Goal: Task Accomplishment & Management: Manage account settings

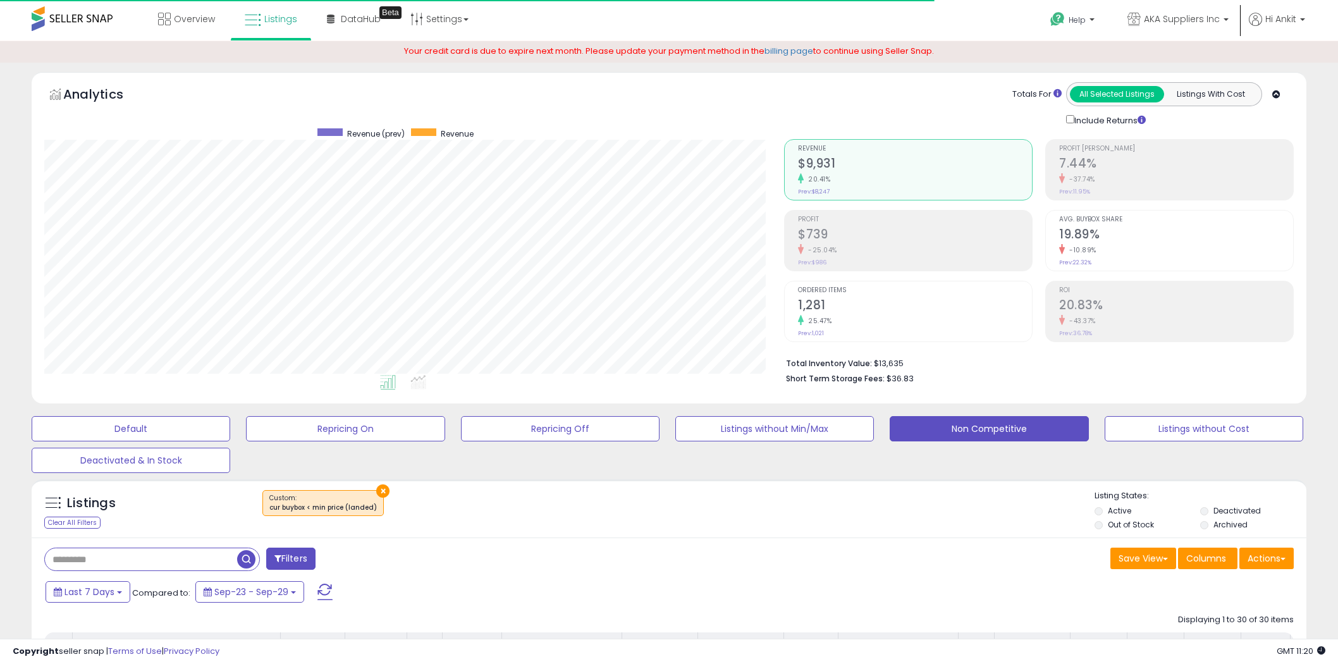
select select "**"
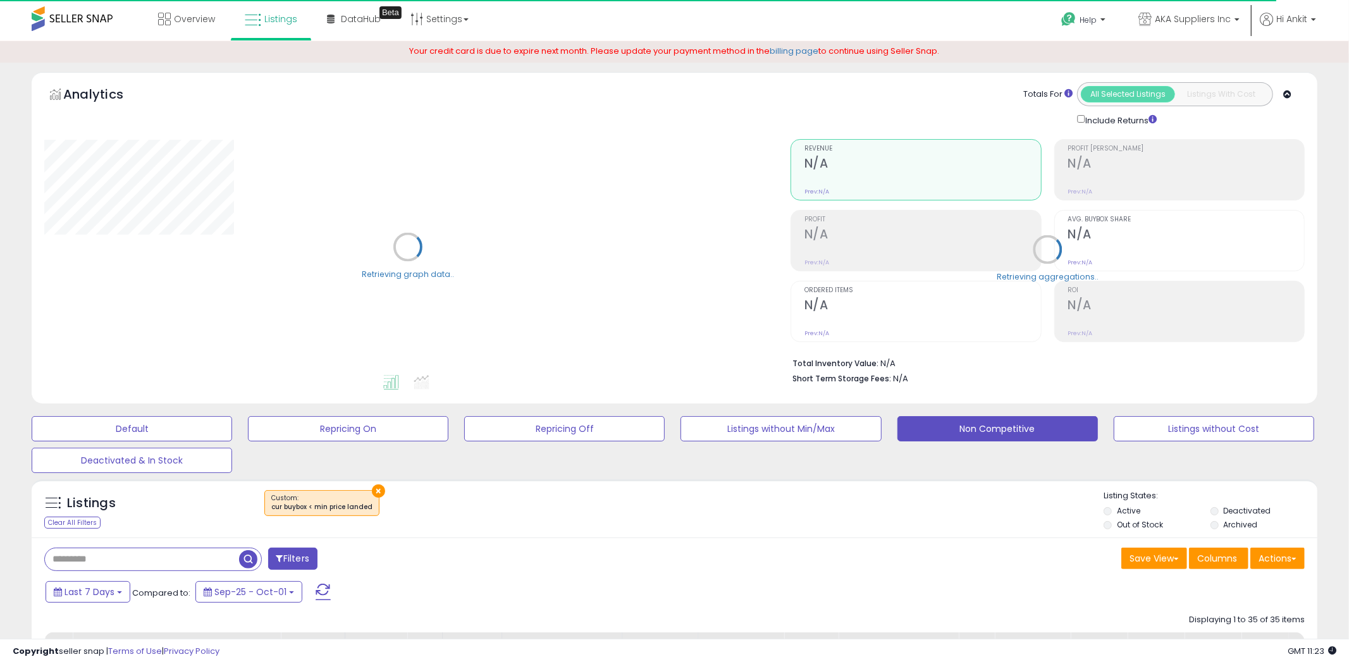
select select "**"
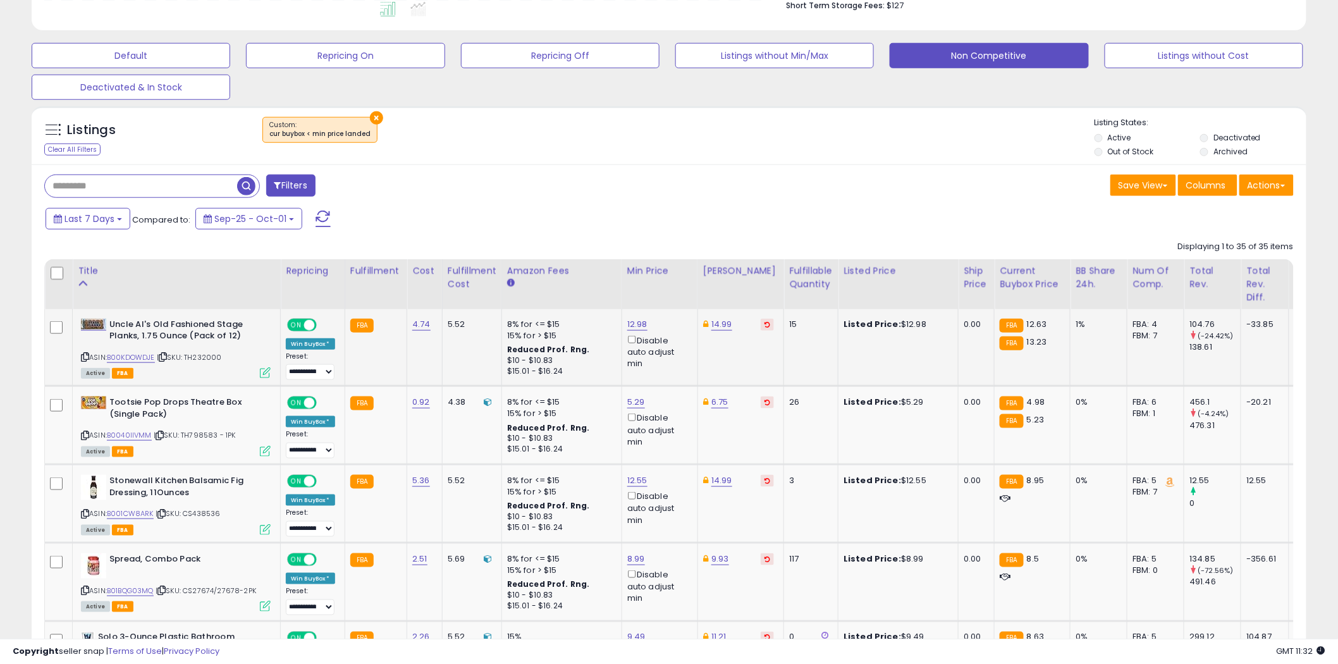
scroll to position [351, 0]
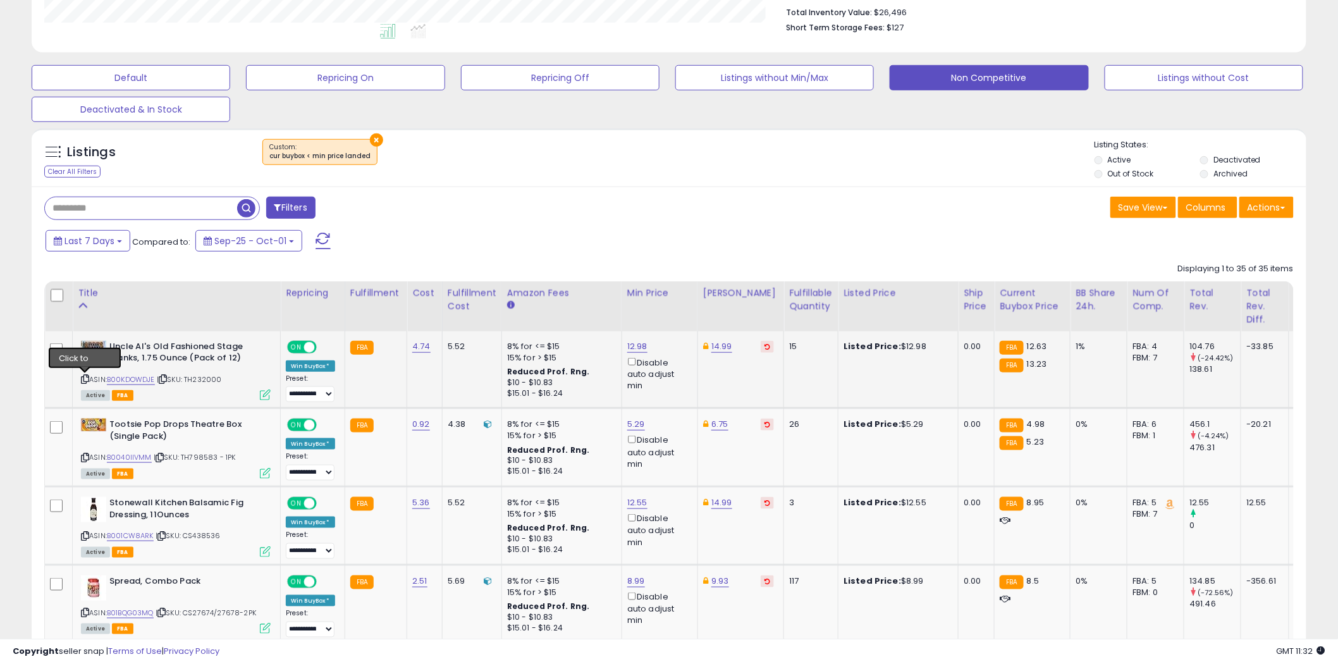
click at [87, 380] on icon at bounding box center [85, 379] width 8 height 7
click at [641, 349] on link "12.98" at bounding box center [637, 346] width 20 height 13
type input "*****"
click at [674, 299] on icon "submit" at bounding box center [671, 301] width 8 height 8
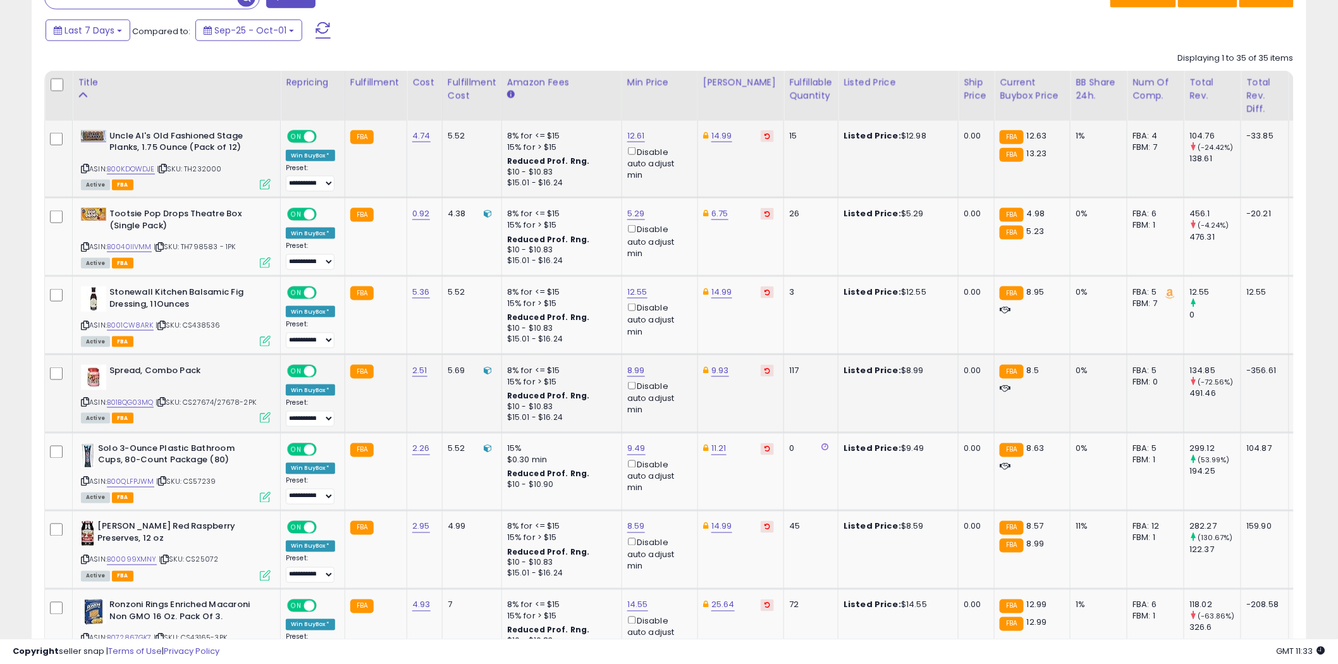
scroll to position [633, 0]
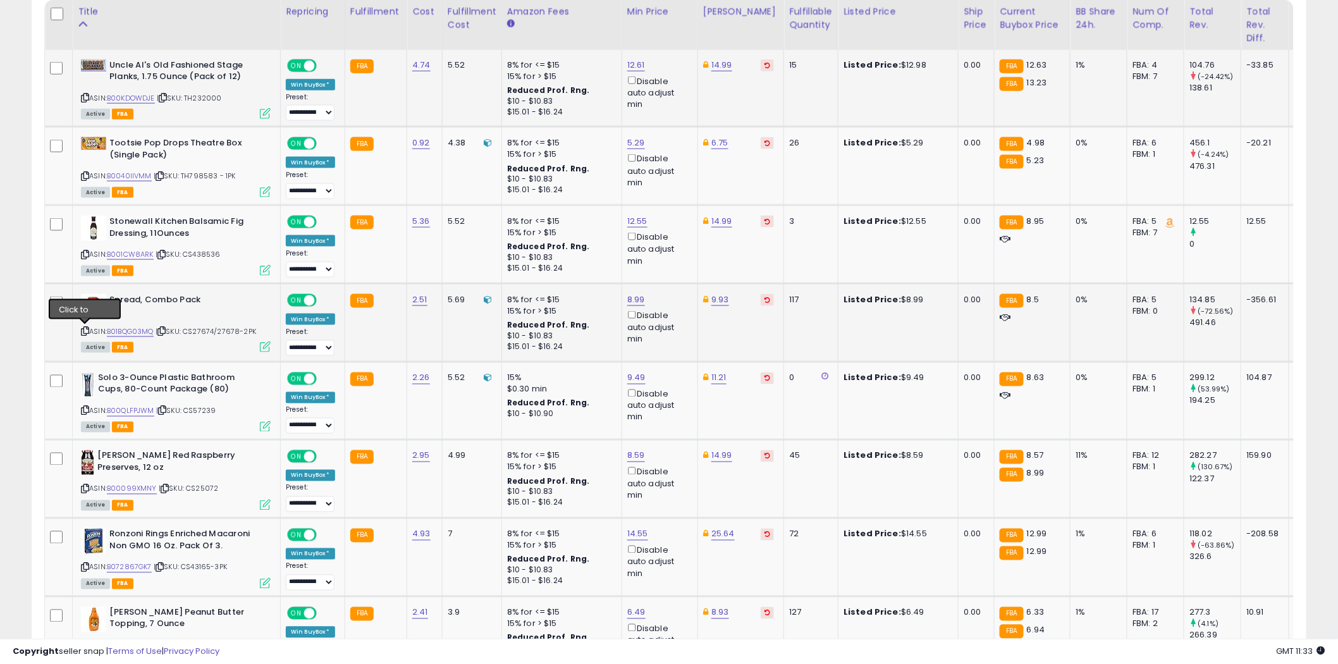
click at [84, 330] on icon at bounding box center [85, 331] width 8 height 7
click at [84, 409] on icon at bounding box center [85, 410] width 8 height 7
click at [85, 330] on icon at bounding box center [85, 331] width 8 height 7
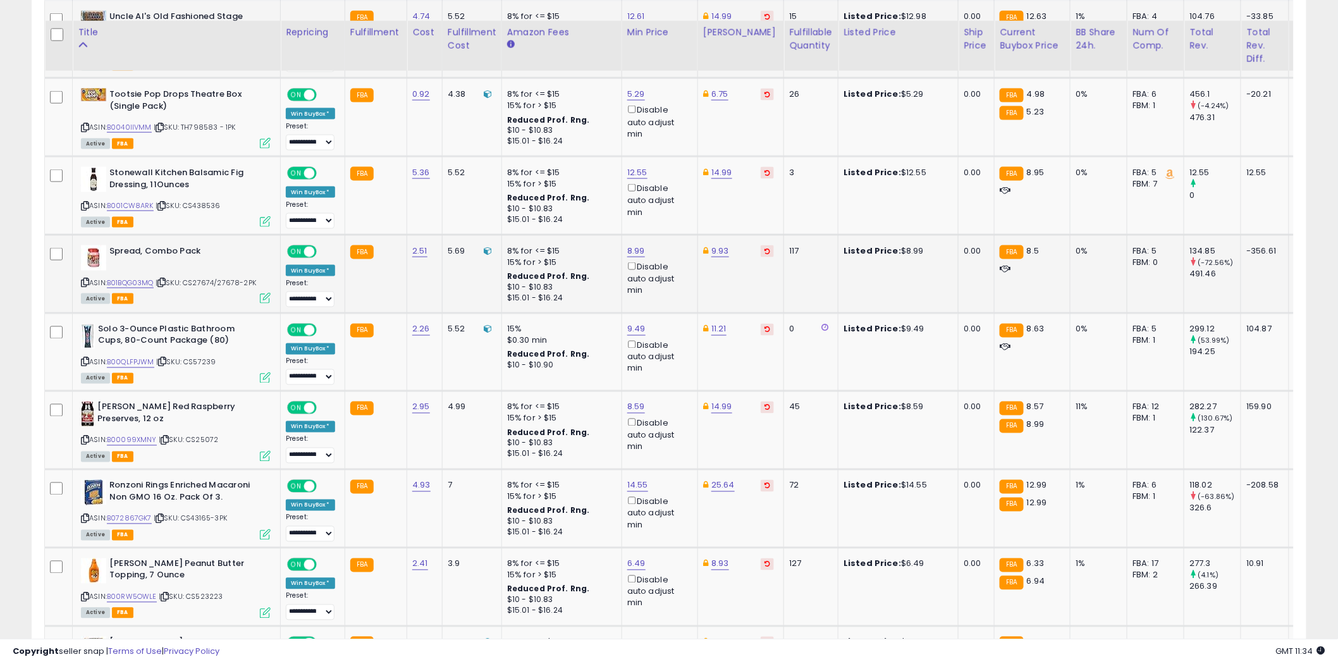
scroll to position [703, 0]
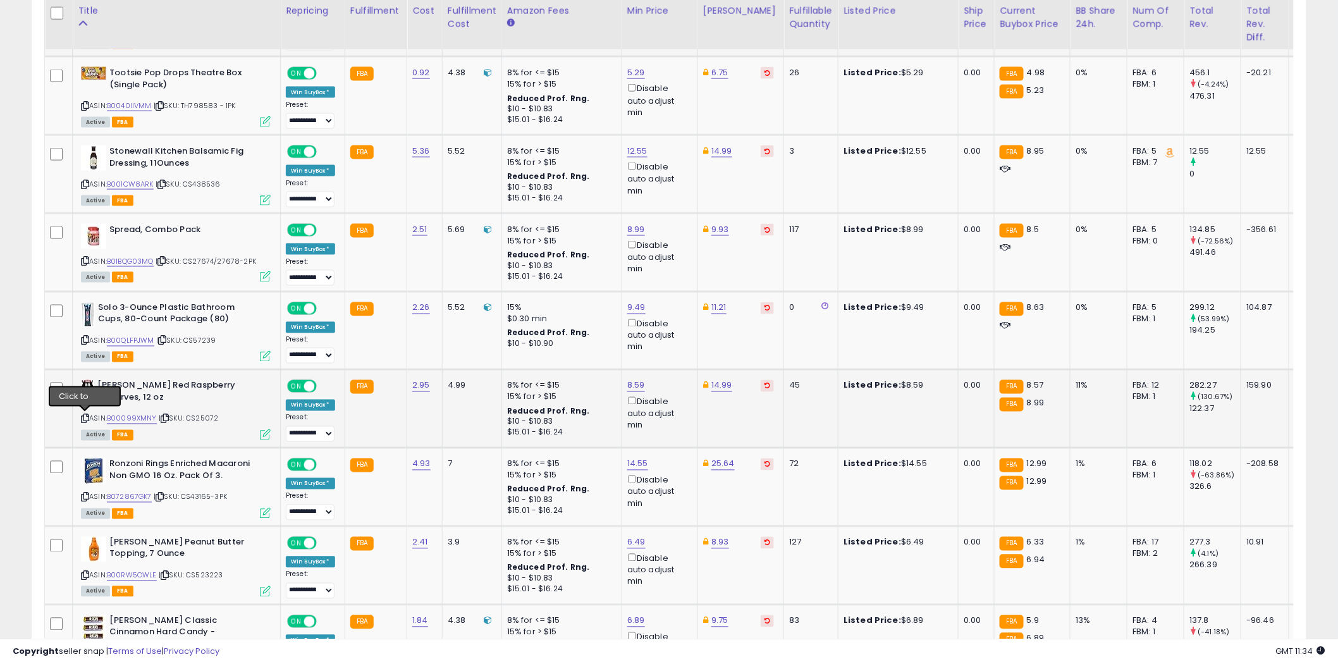
click at [84, 417] on icon at bounding box center [85, 419] width 8 height 7
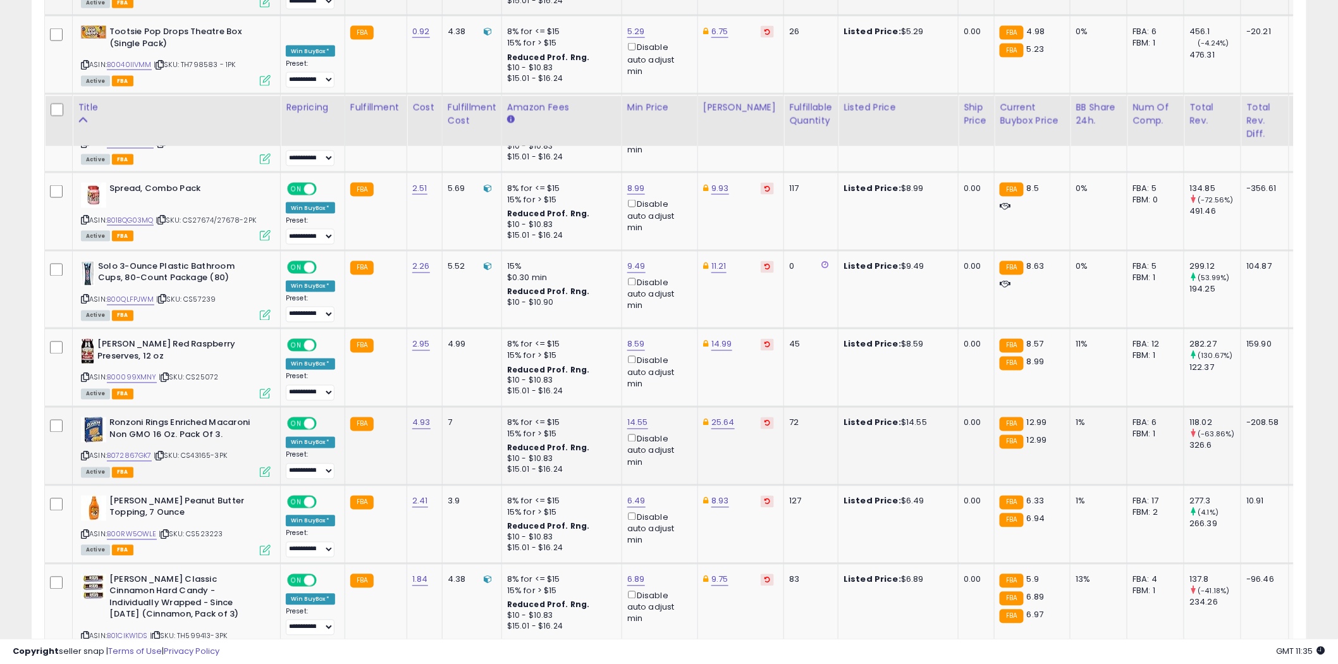
scroll to position [843, 0]
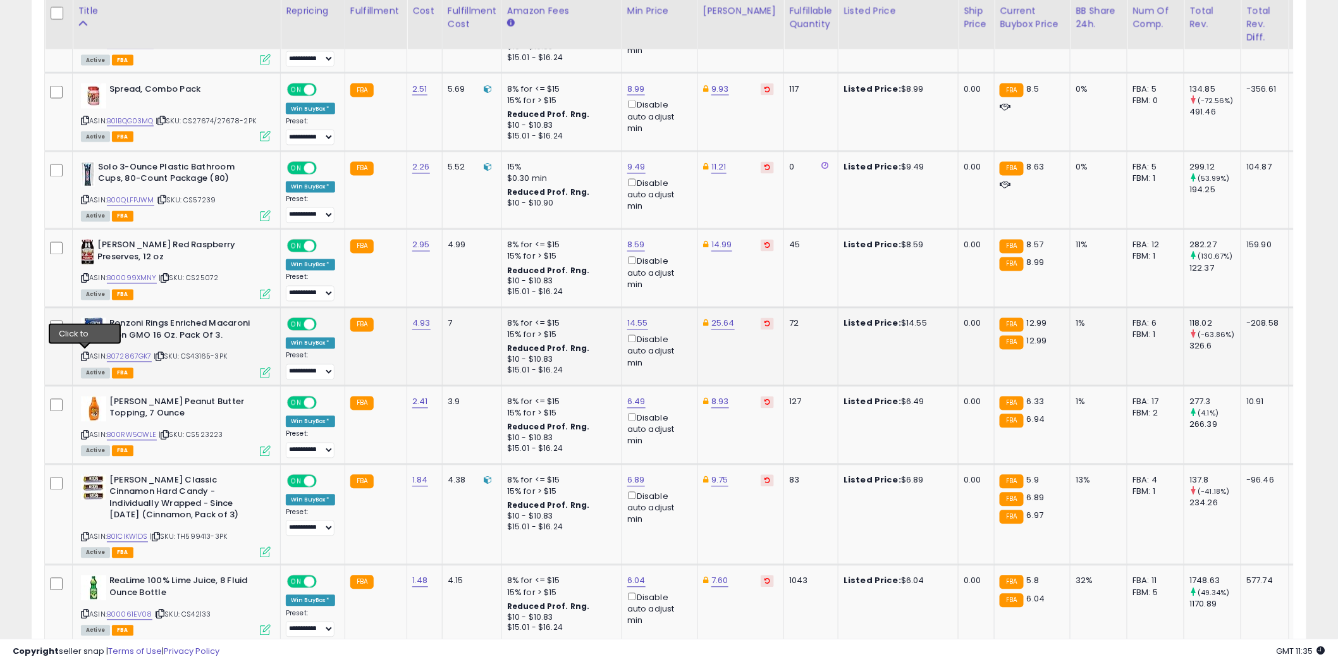
click at [83, 354] on icon at bounding box center [85, 357] width 8 height 7
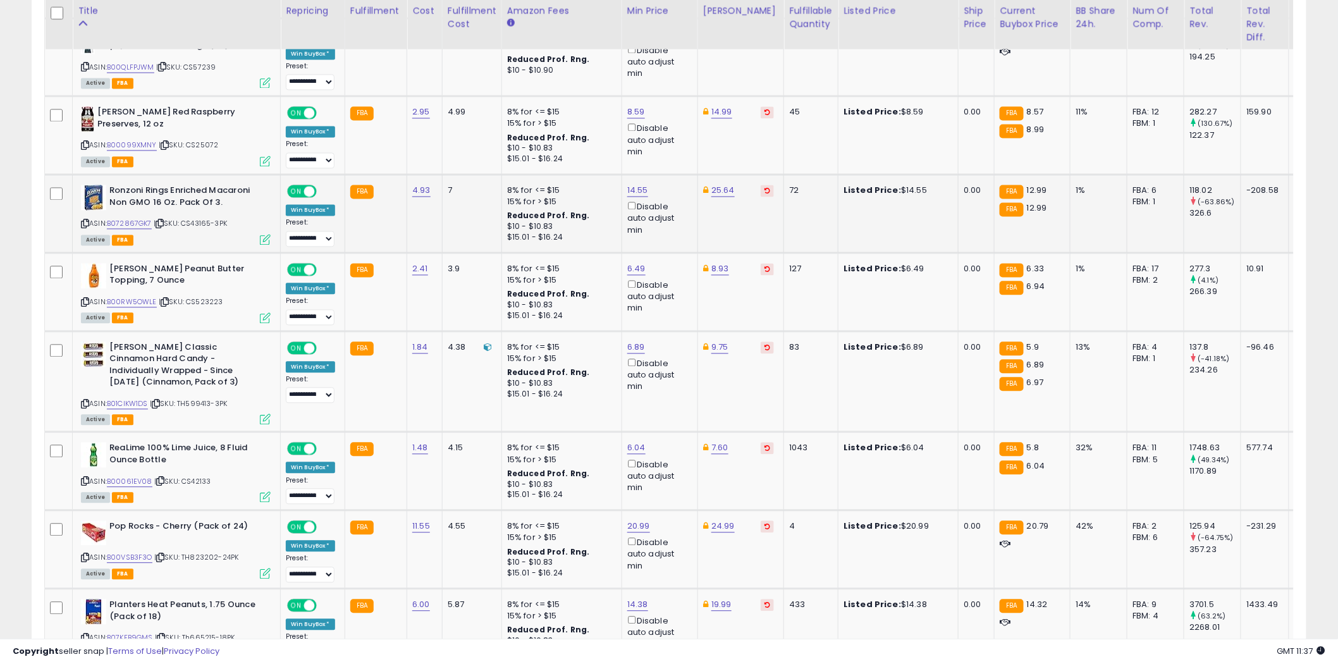
scroll to position [984, 0]
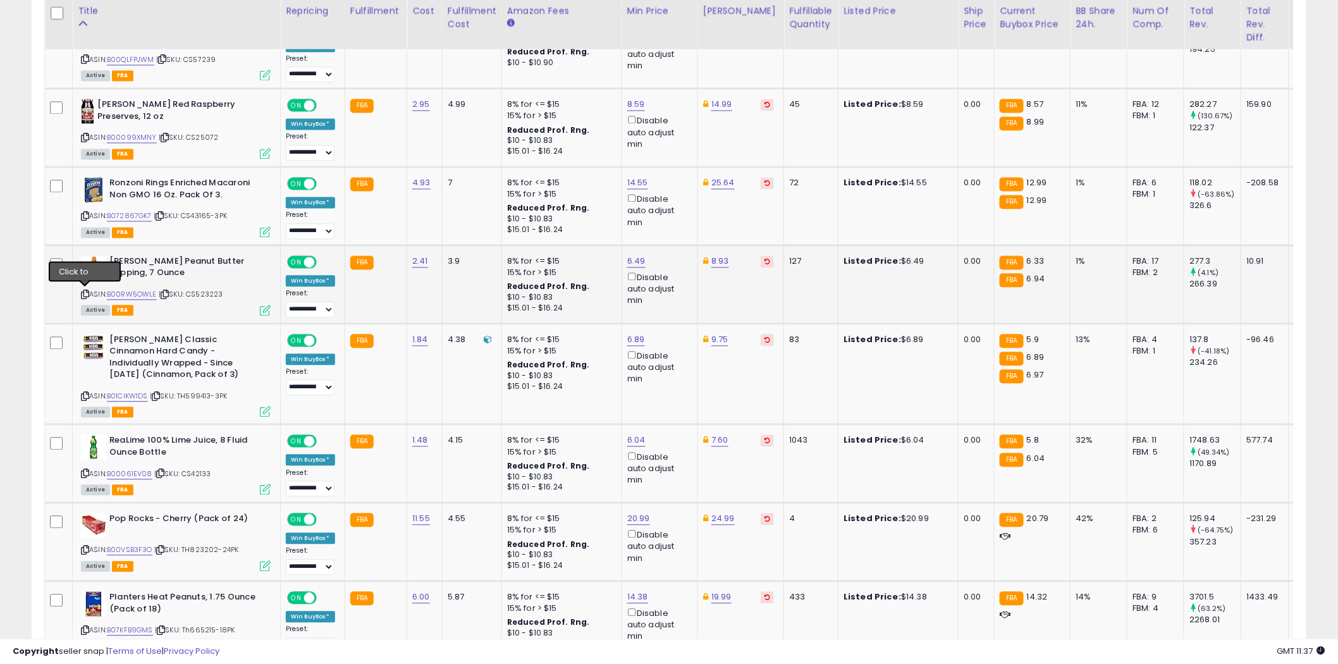
click at [85, 292] on icon at bounding box center [85, 295] width 8 height 7
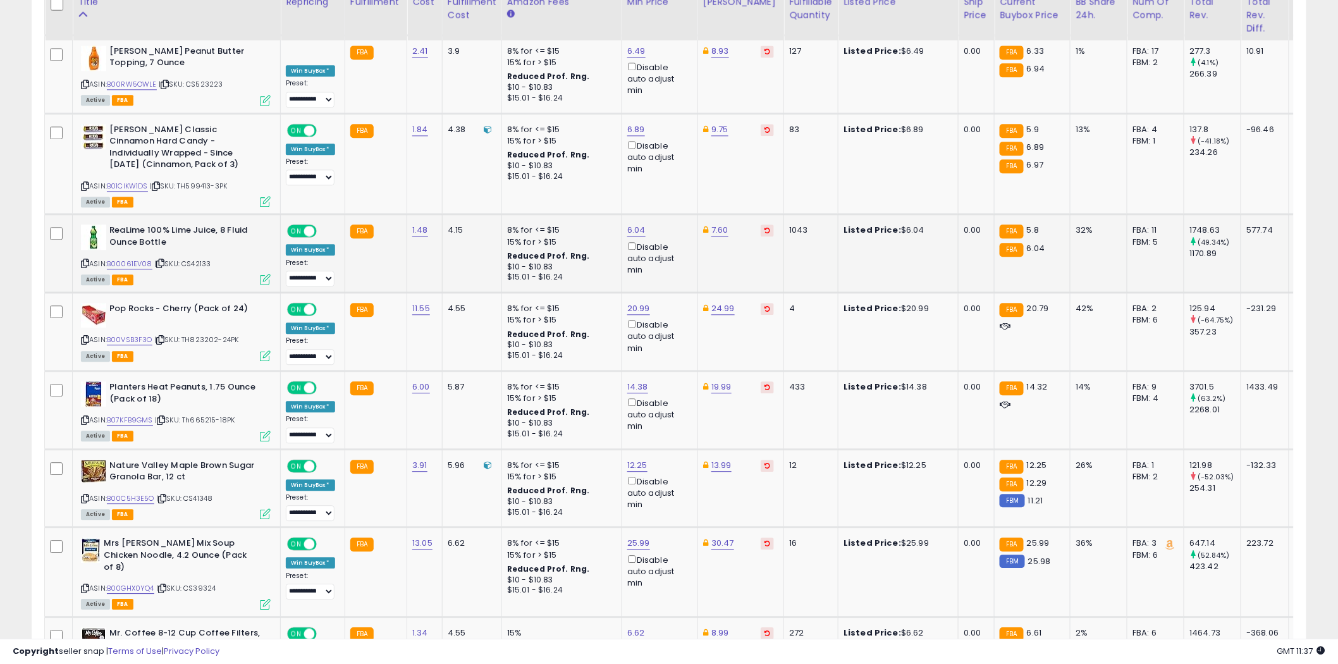
scroll to position [1054, 0]
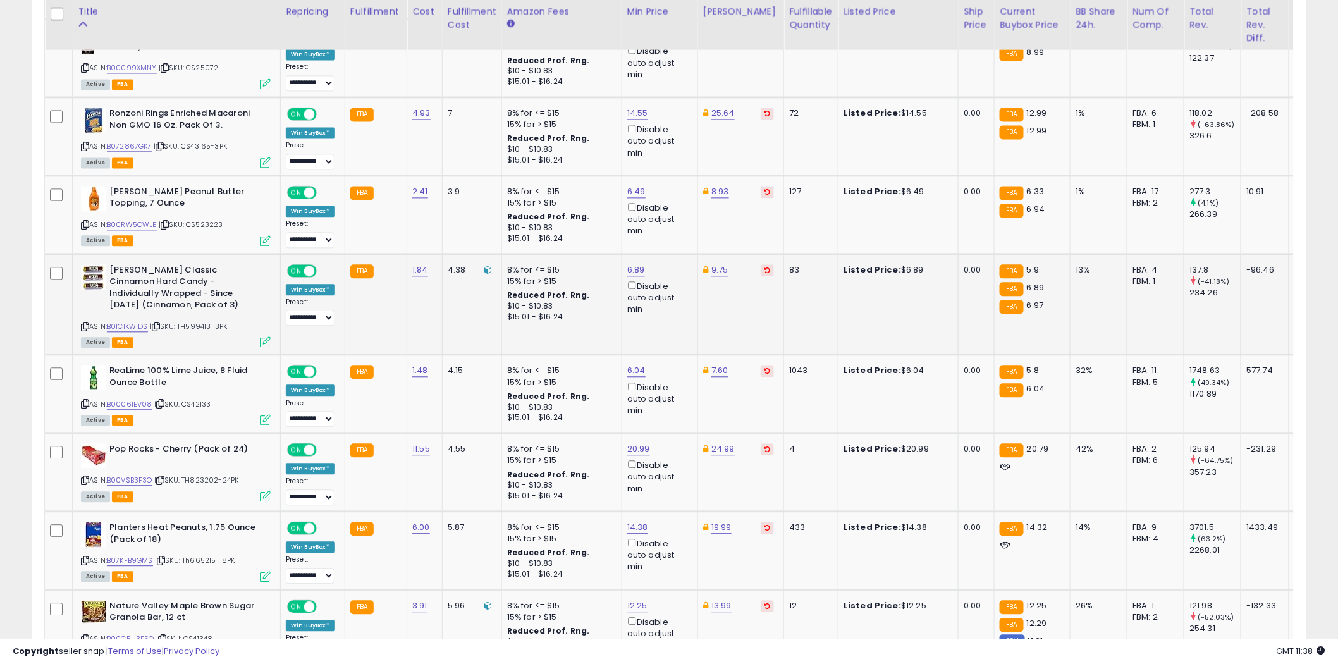
click at [83, 323] on icon at bounding box center [85, 326] width 8 height 7
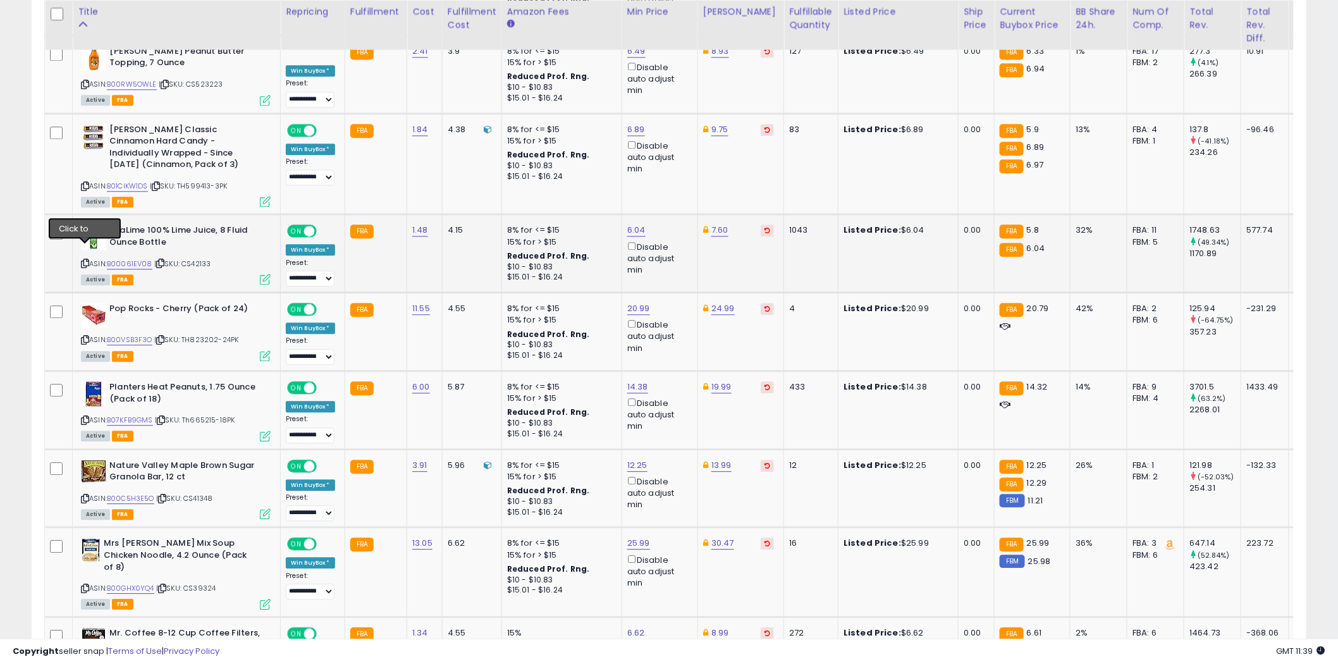
click at [85, 260] on icon at bounding box center [85, 263] width 8 height 7
click at [85, 336] on icon at bounding box center [85, 339] width 8 height 7
click at [641, 302] on link "20.99" at bounding box center [638, 308] width 23 height 13
type input "*****"
click at [676, 250] on icon "submit" at bounding box center [672, 249] width 8 height 8
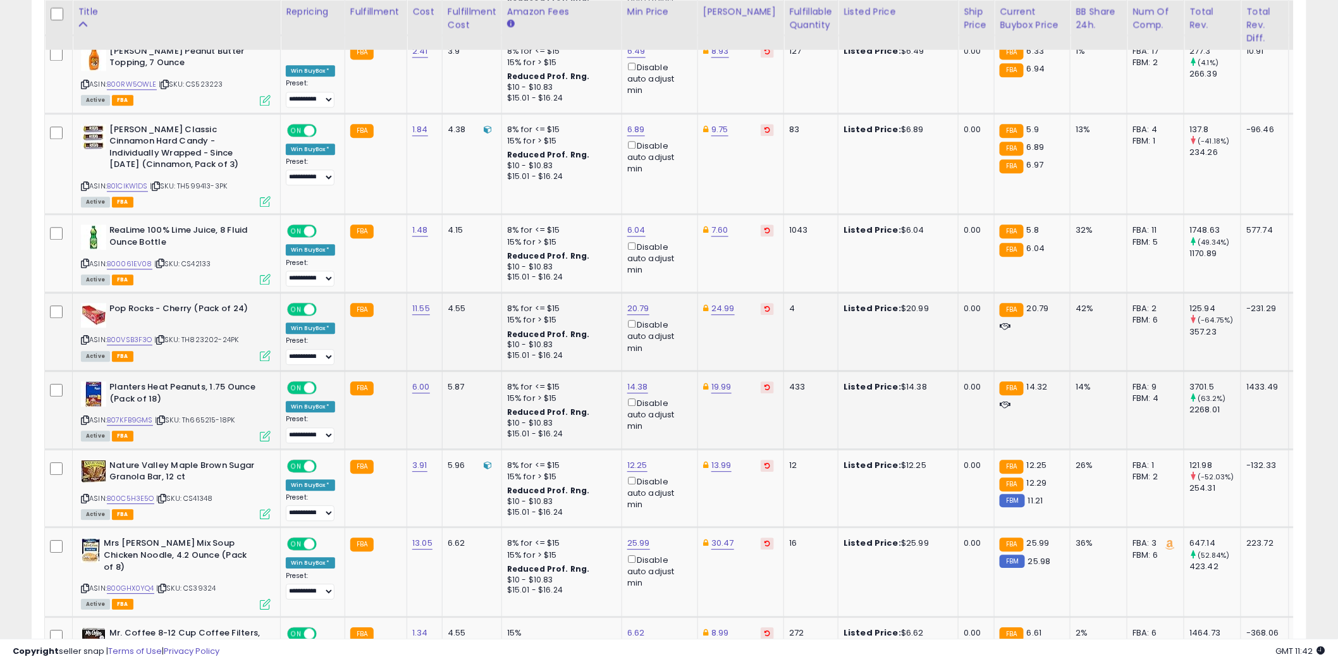
click at [84, 417] on icon at bounding box center [85, 420] width 8 height 7
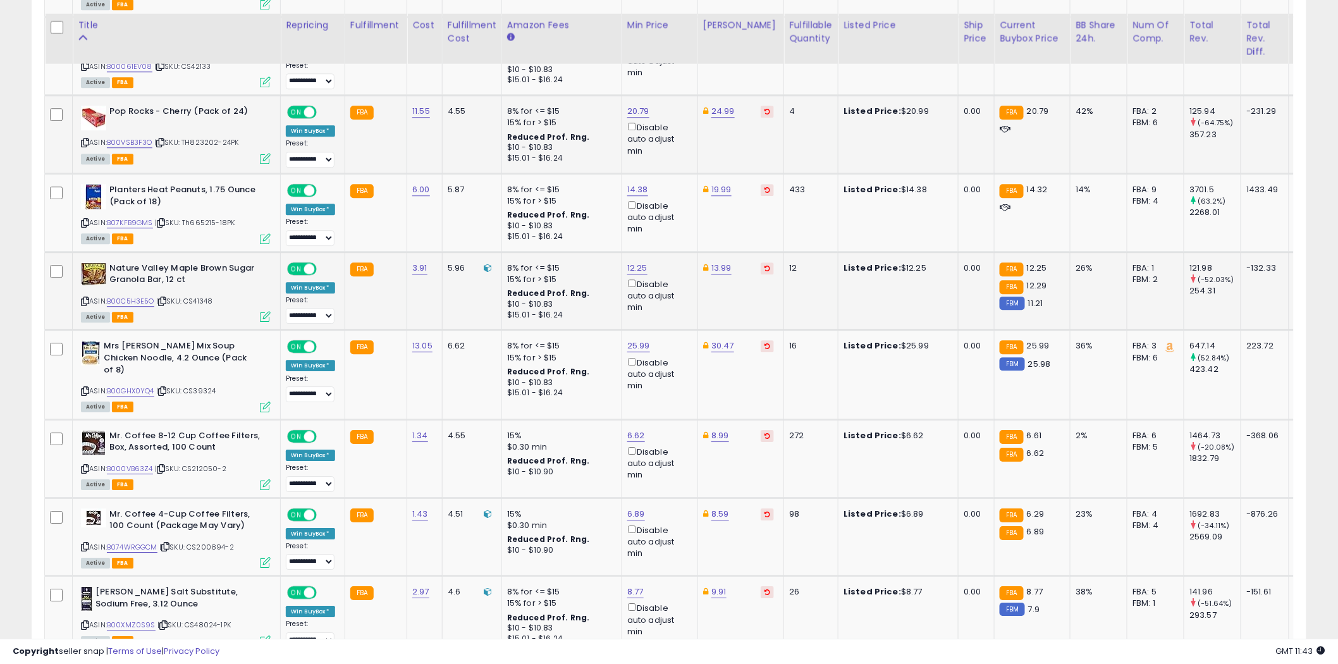
scroll to position [1405, 0]
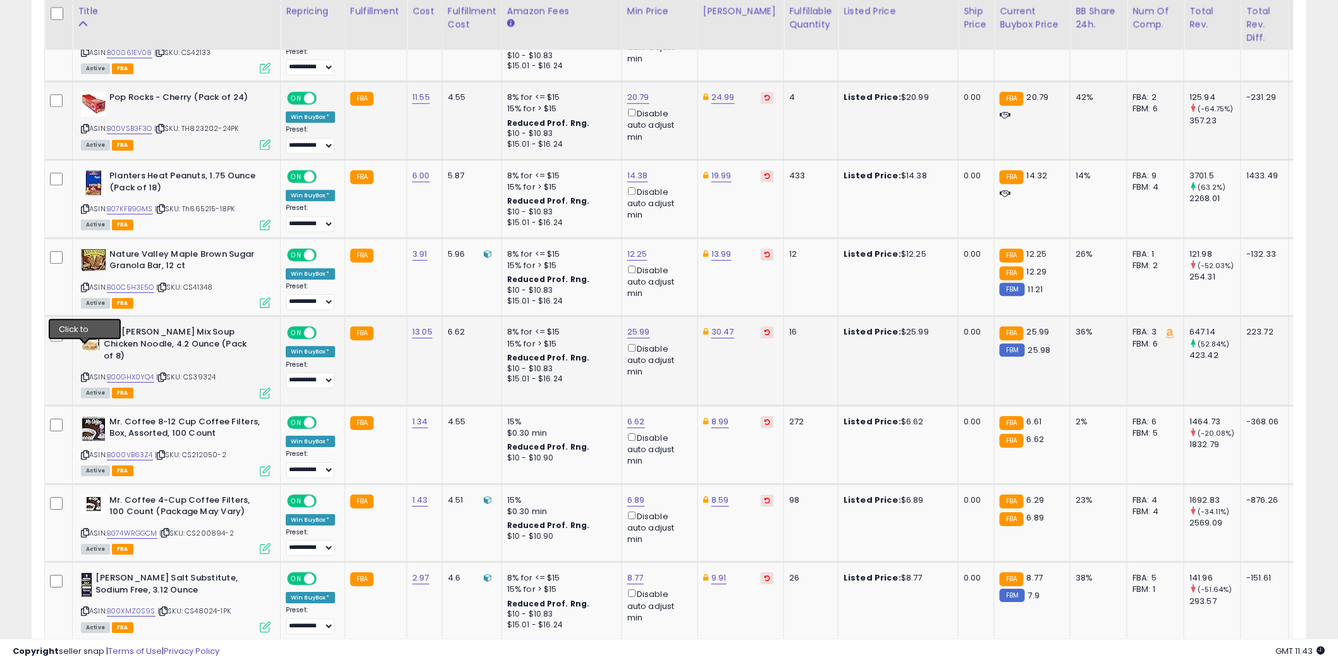
click at [85, 374] on icon at bounding box center [85, 377] width 8 height 7
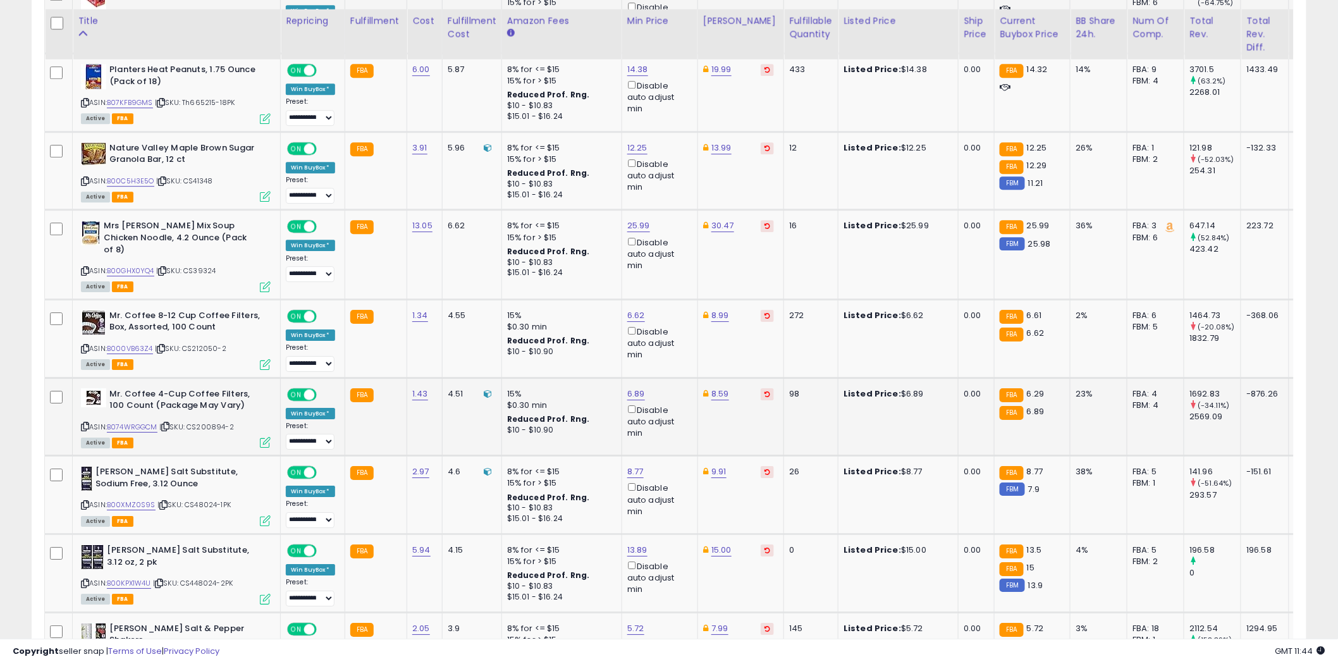
scroll to position [1546, 0]
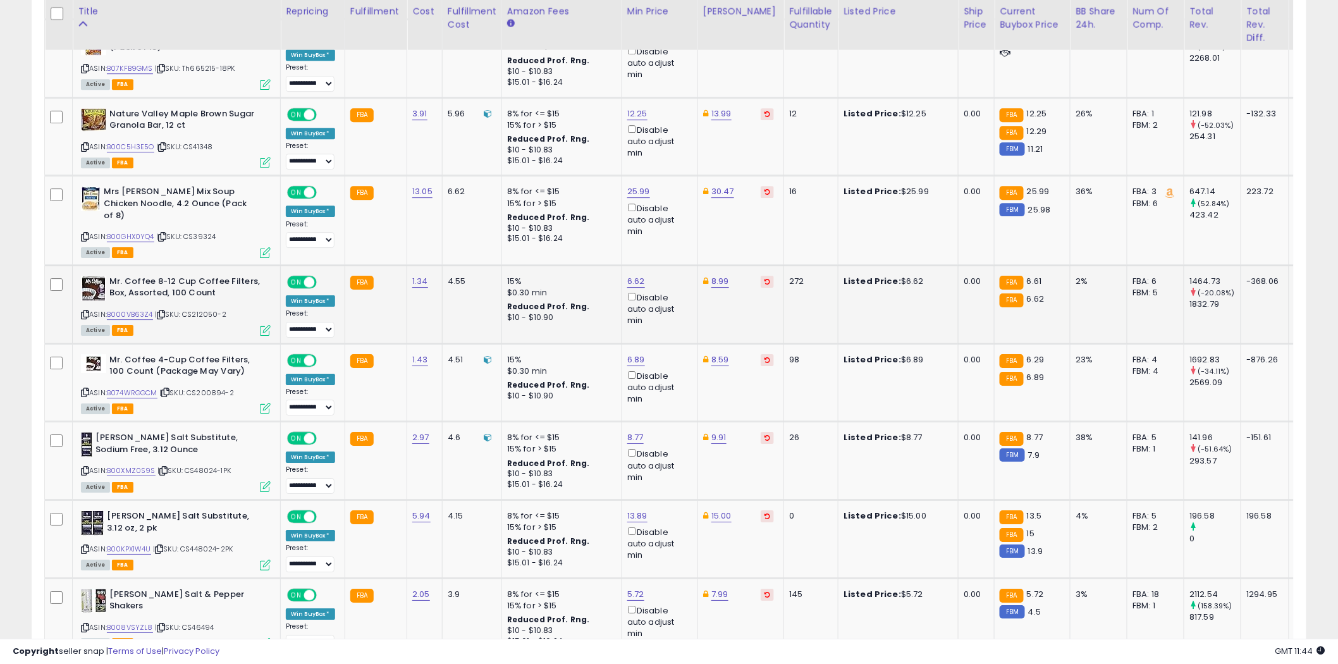
click at [85, 311] on icon at bounding box center [85, 314] width 8 height 7
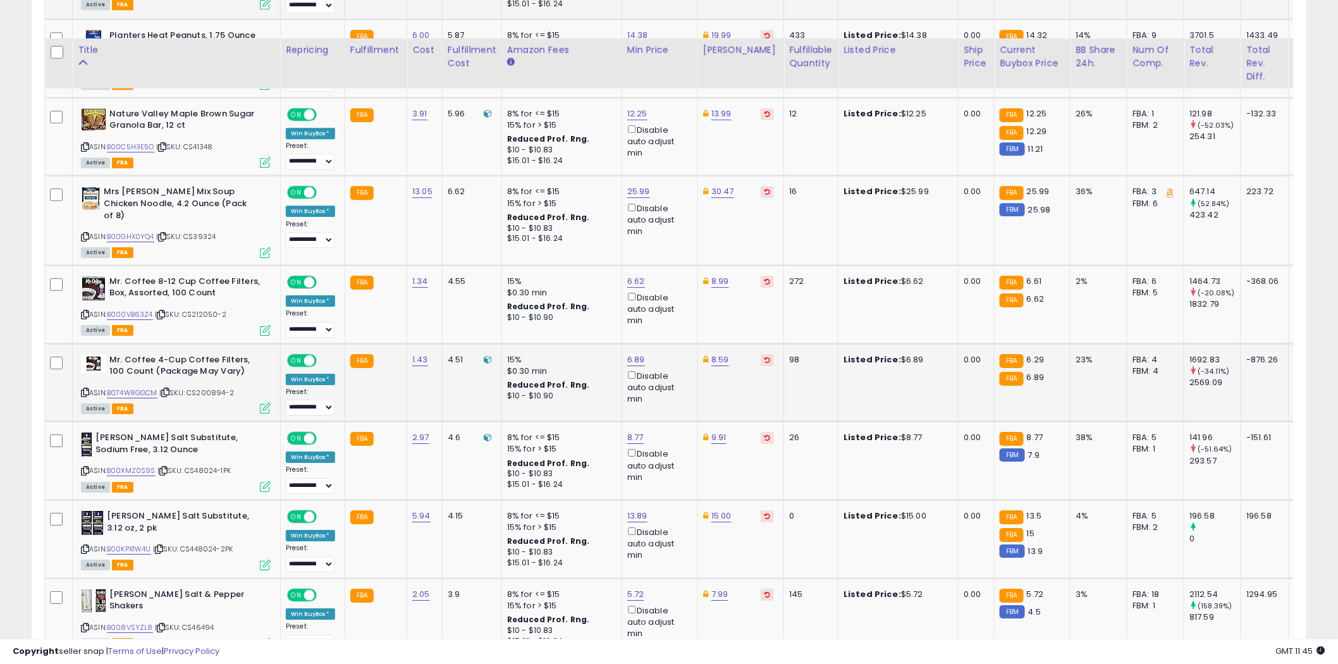
scroll to position [1616, 0]
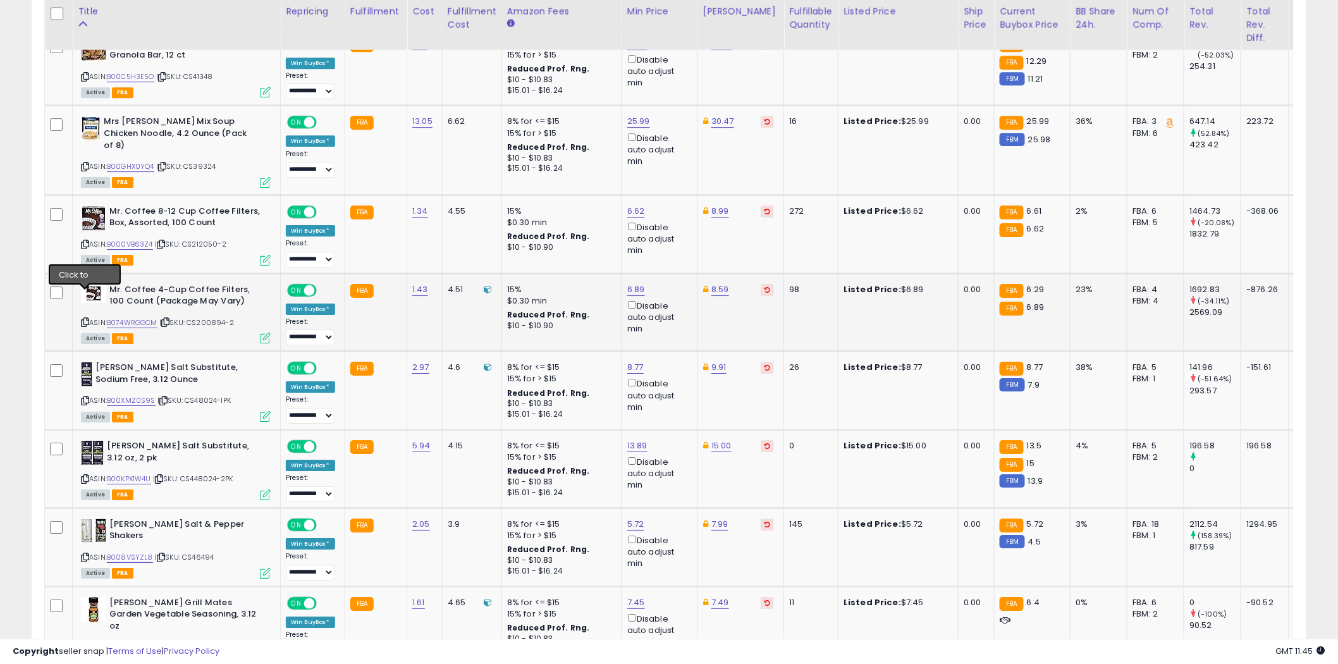
click at [86, 319] on icon at bounding box center [85, 322] width 8 height 7
click at [636, 283] on link "6.89" at bounding box center [636, 289] width 18 height 13
type input "****"
click at [84, 397] on icon at bounding box center [85, 400] width 8 height 7
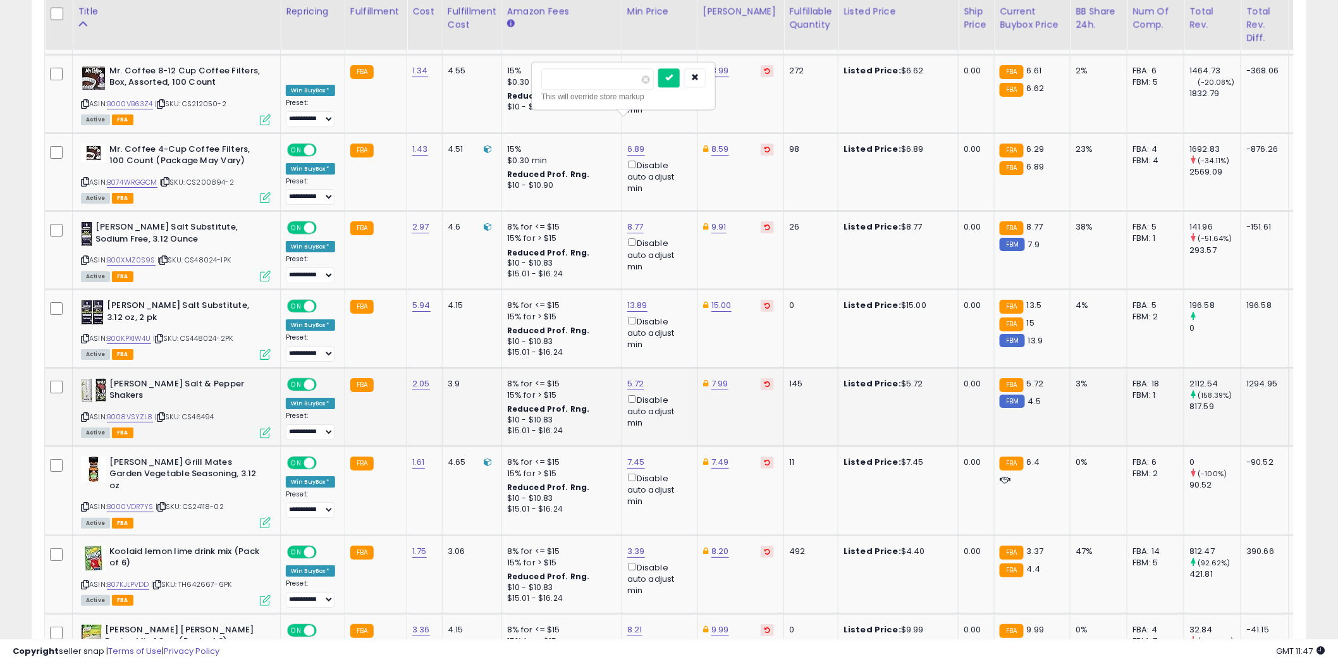
scroll to position [1827, 0]
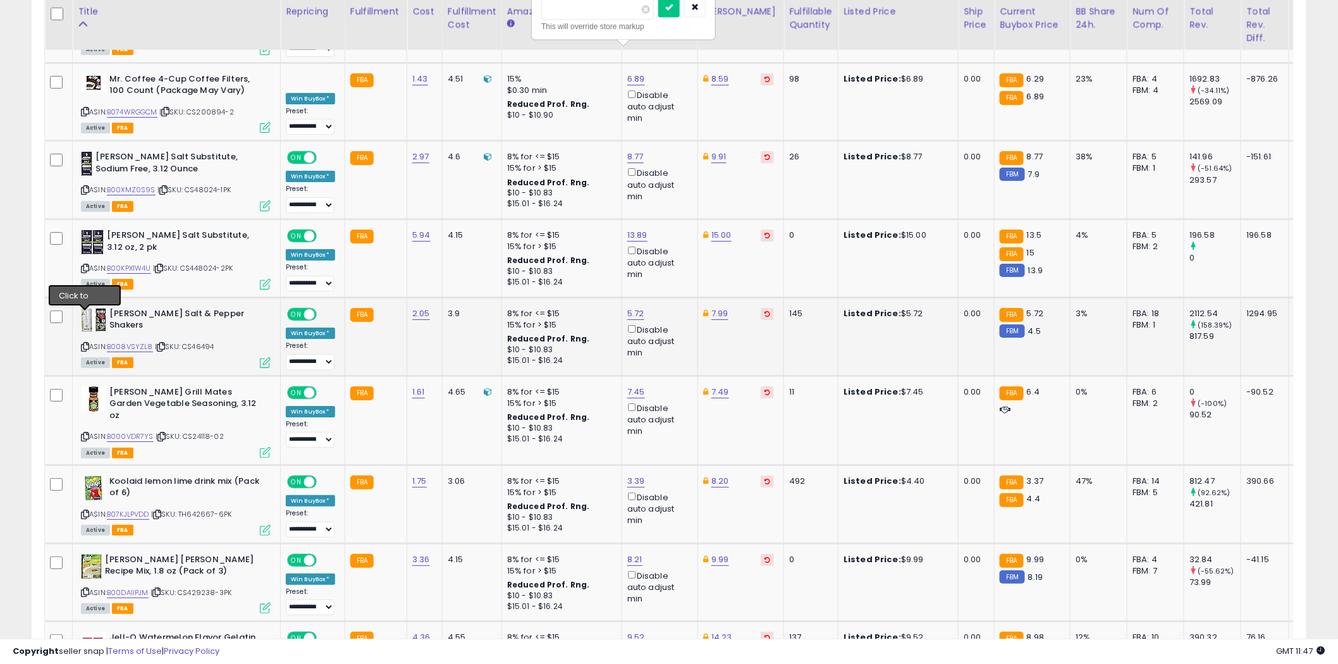
click at [85, 343] on icon at bounding box center [85, 346] width 8 height 7
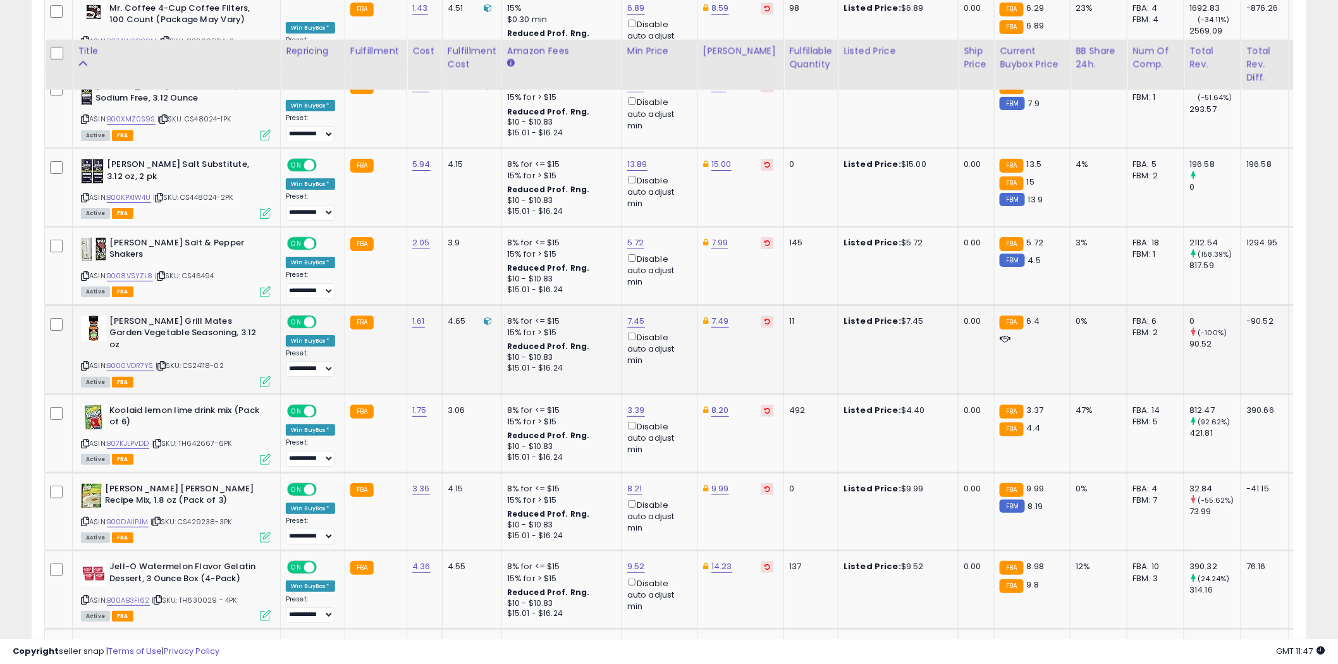
scroll to position [1968, 0]
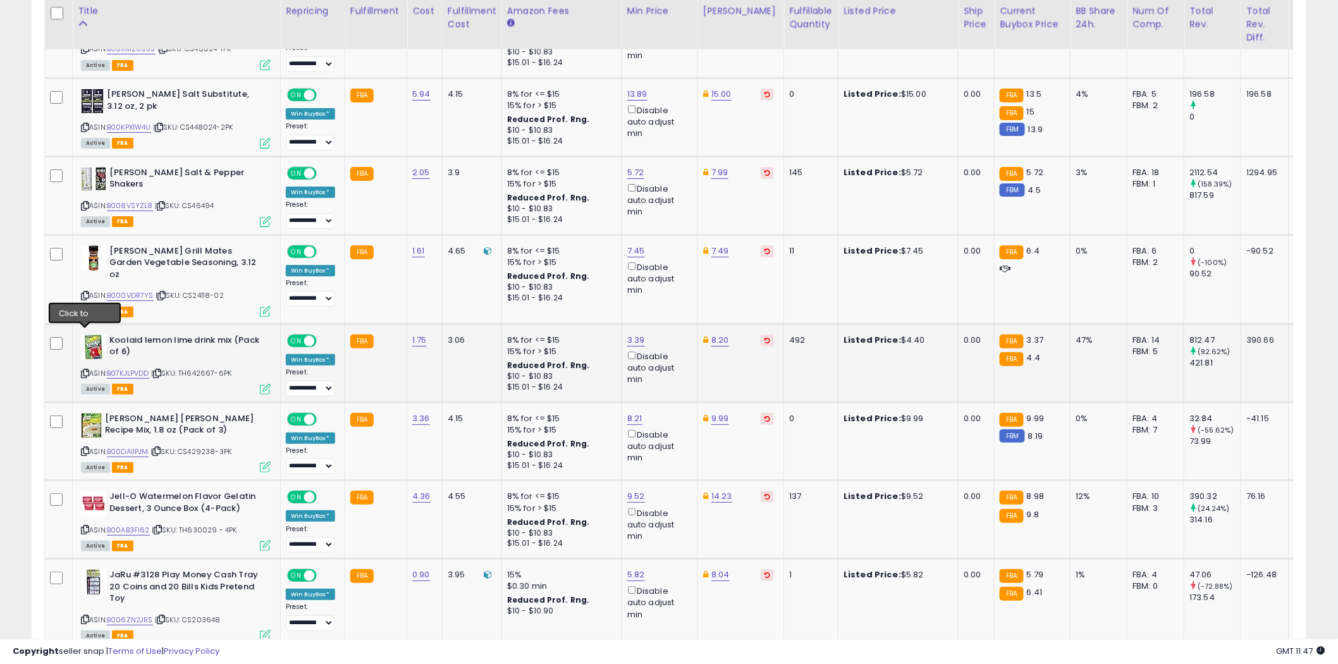
click at [87, 370] on icon at bounding box center [85, 373] width 8 height 7
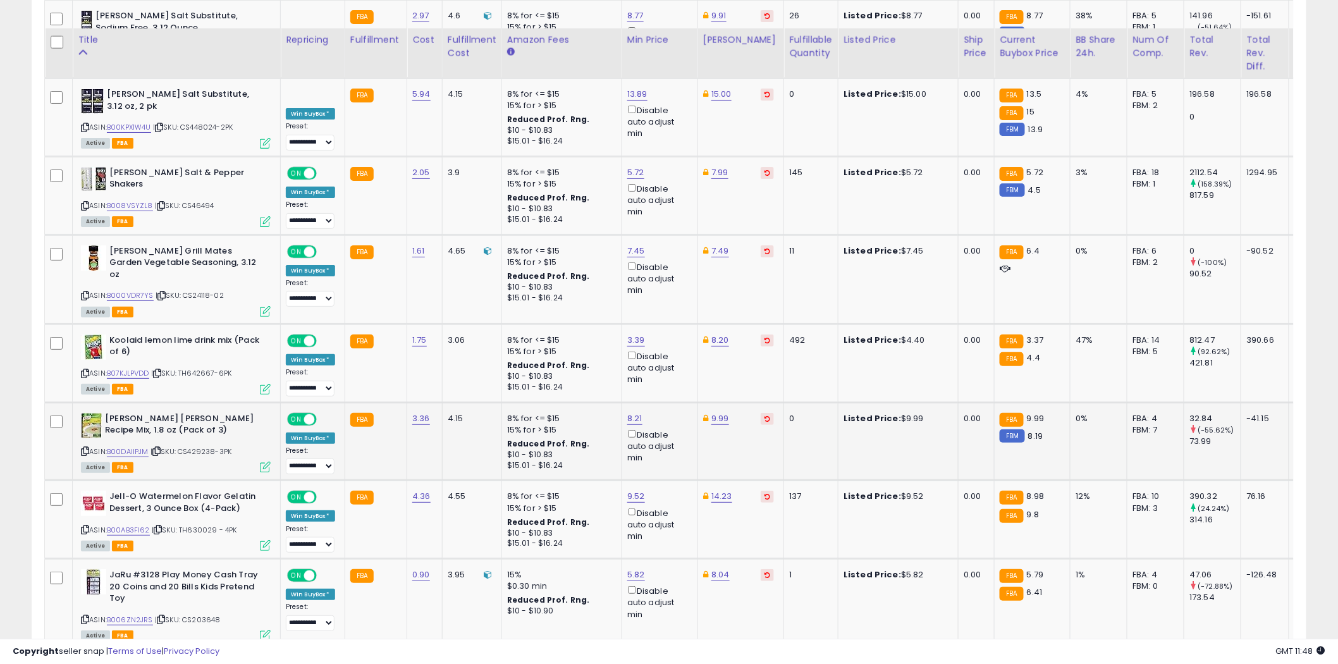
scroll to position [2038, 0]
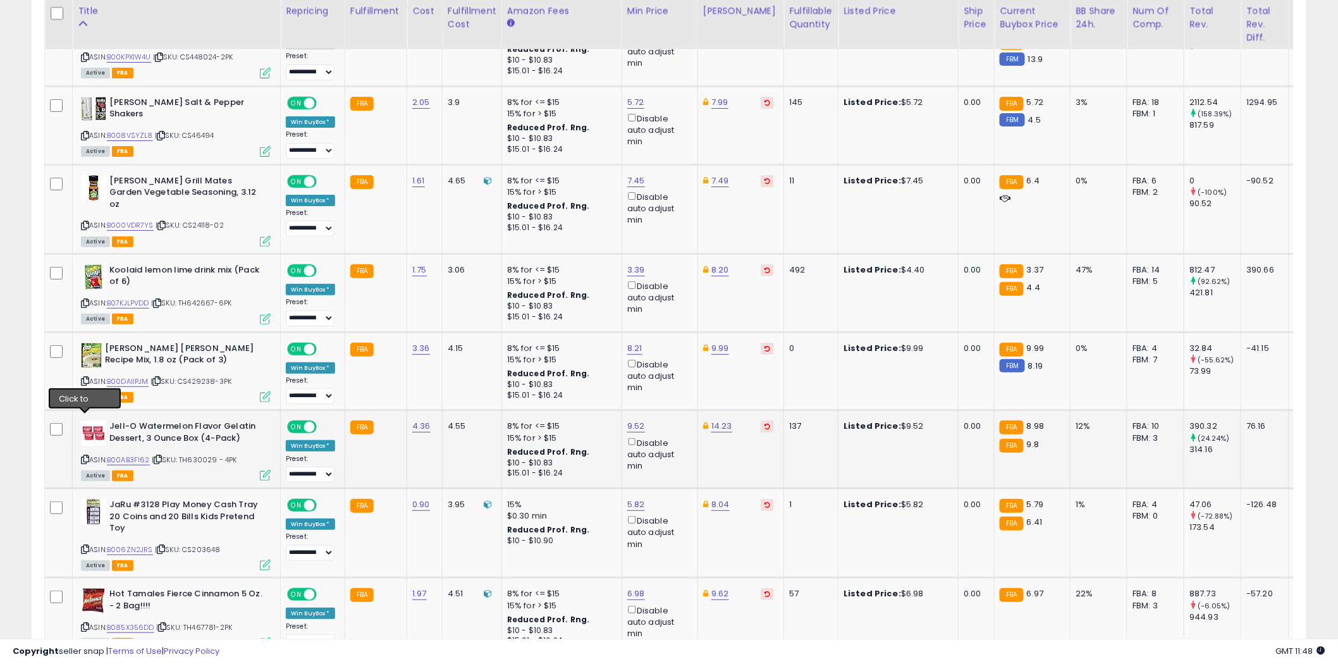
click at [87, 456] on icon at bounding box center [85, 459] width 8 height 7
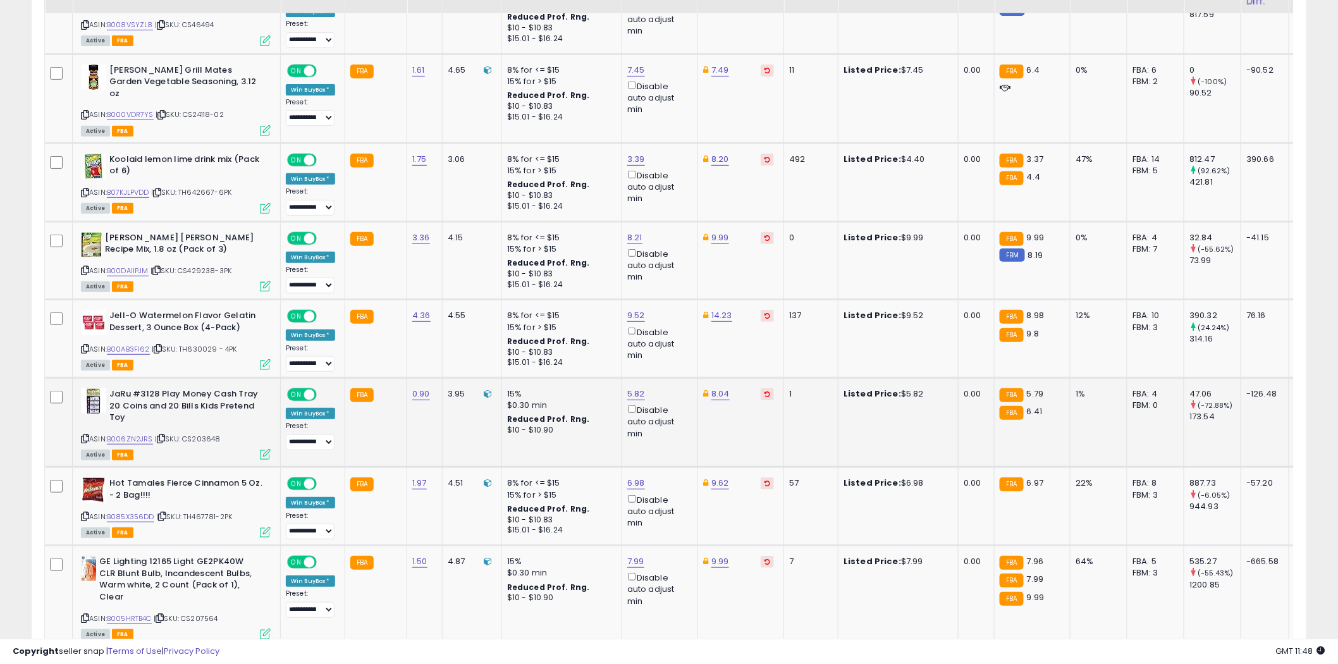
scroll to position [2249, 0]
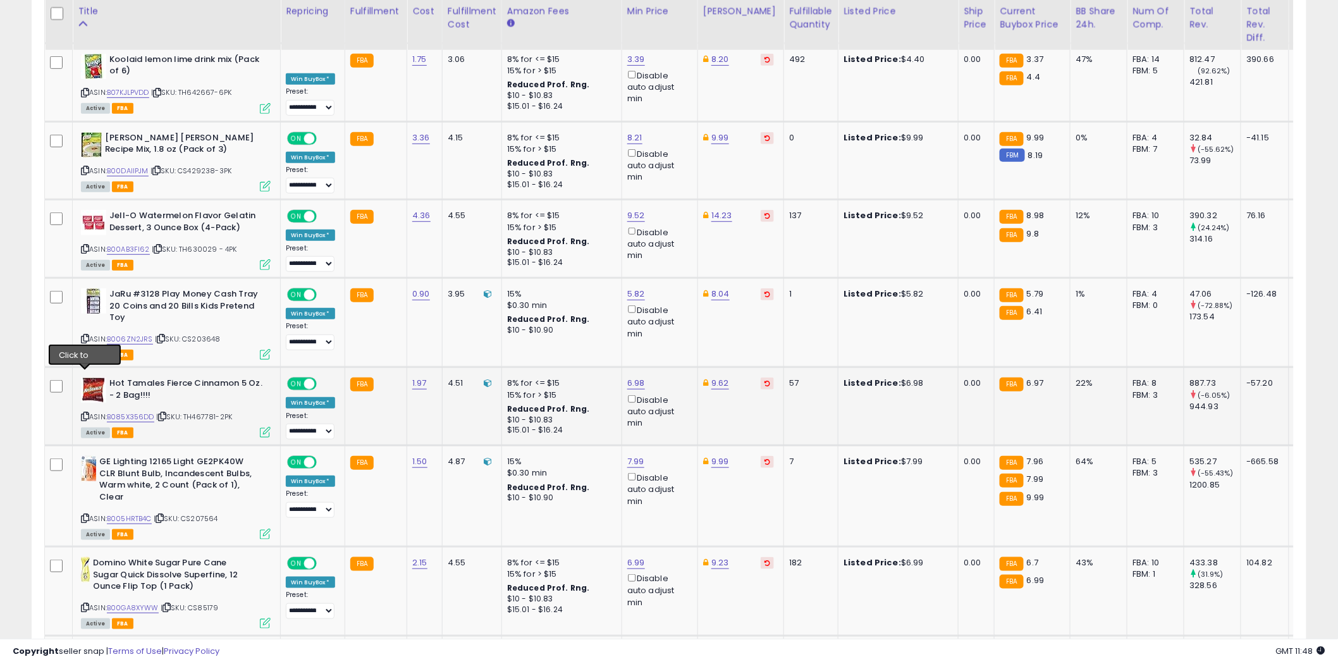
click at [86, 413] on icon at bounding box center [85, 416] width 8 height 7
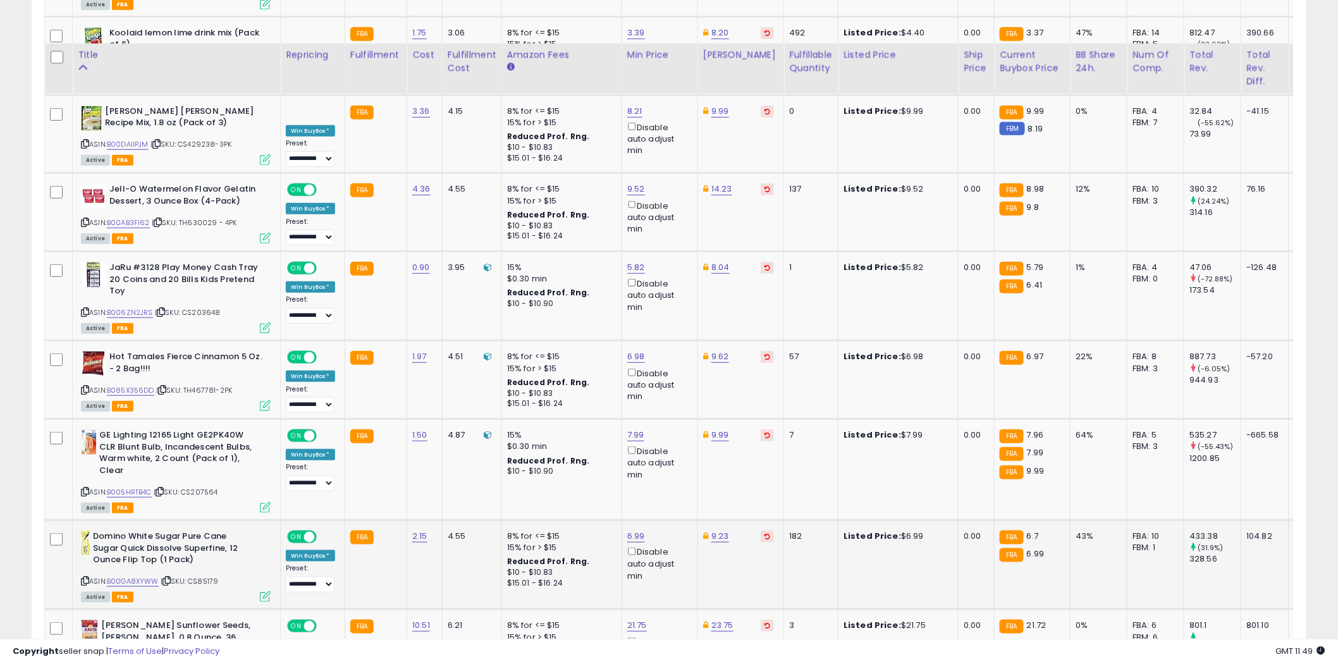
scroll to position [2319, 0]
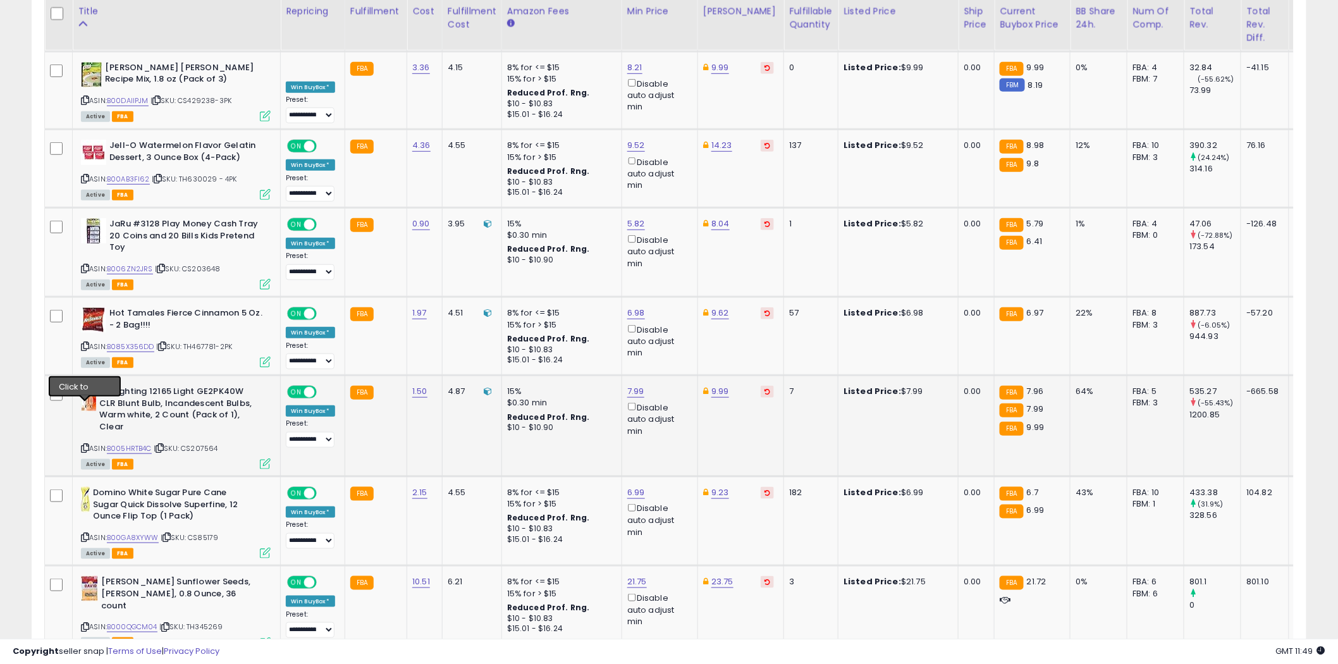
click at [85, 445] on icon at bounding box center [85, 448] width 8 height 7
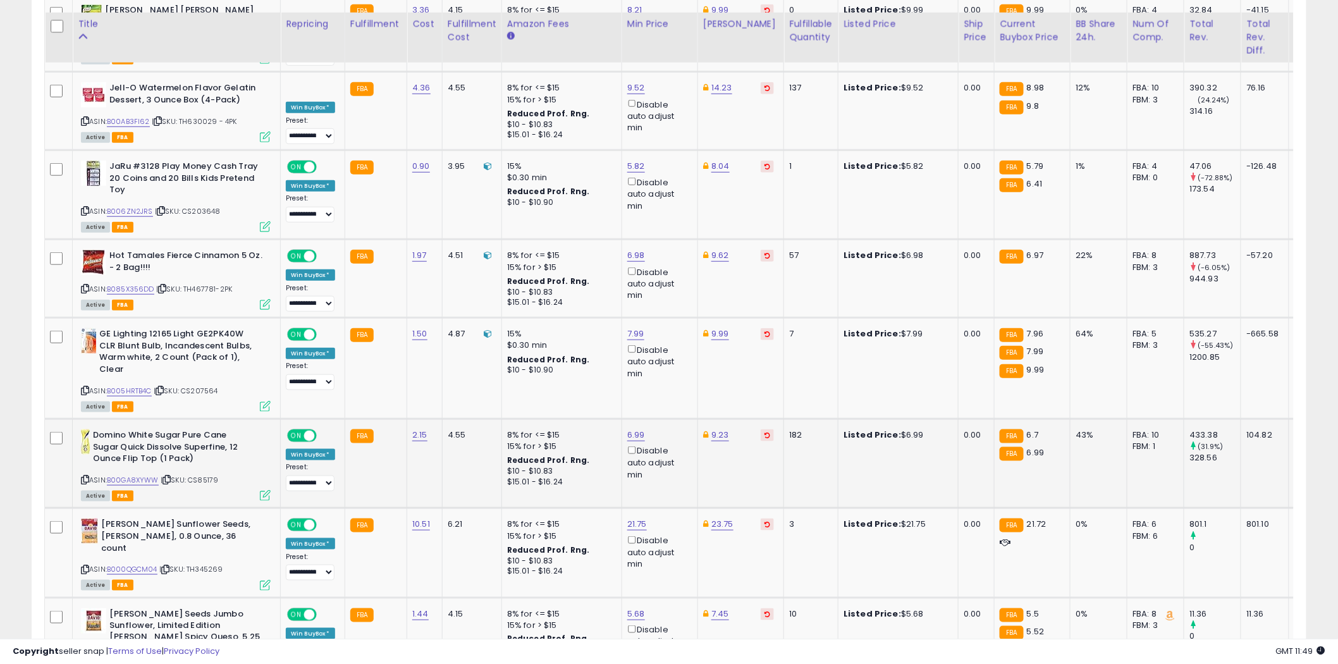
scroll to position [2389, 0]
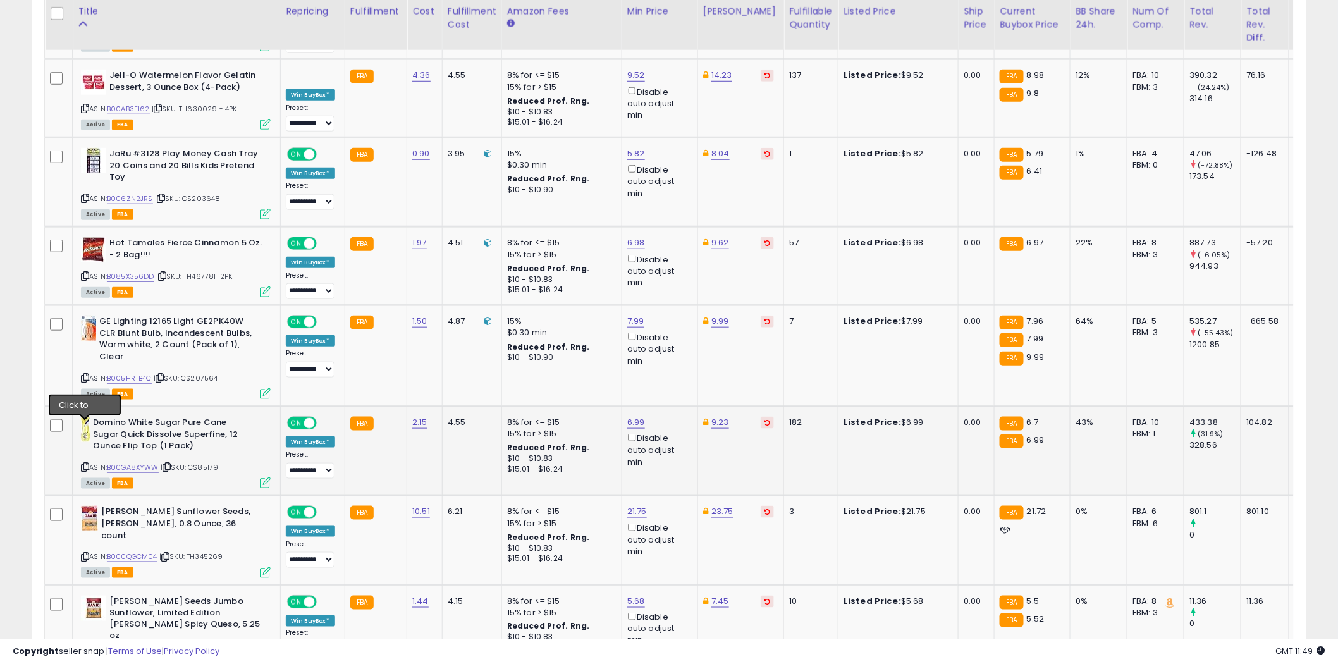
click at [87, 464] on icon at bounding box center [85, 467] width 8 height 7
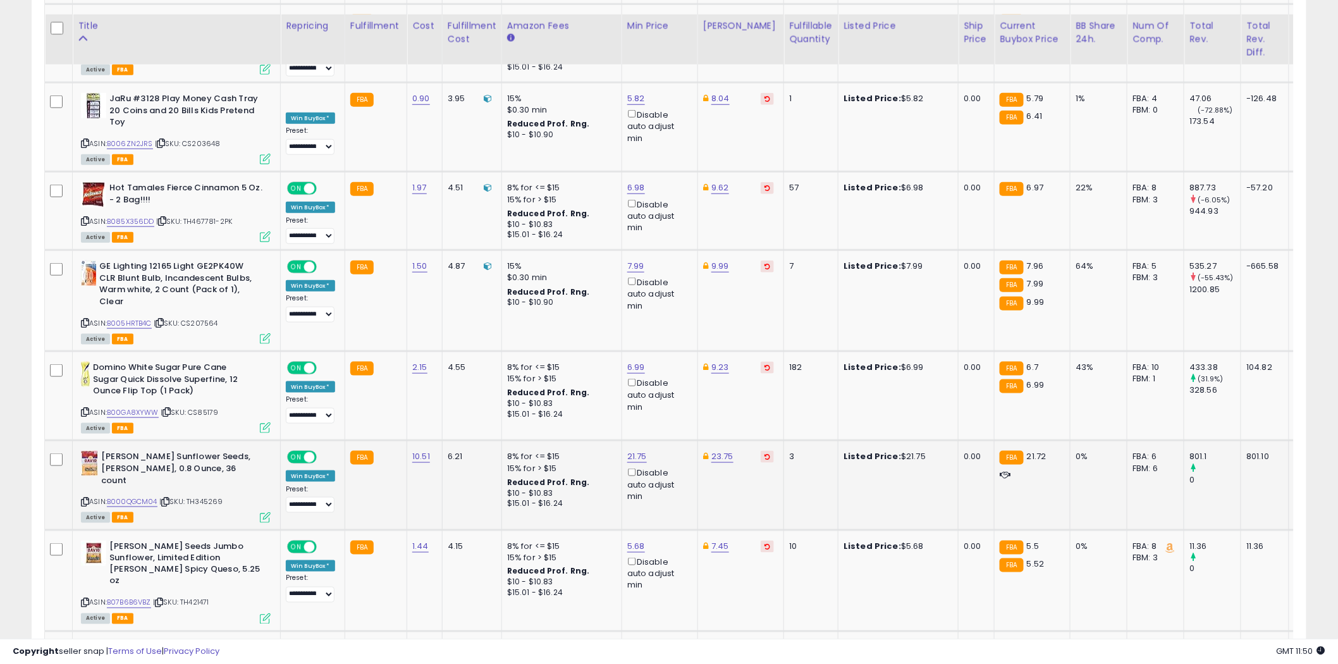
scroll to position [2459, 0]
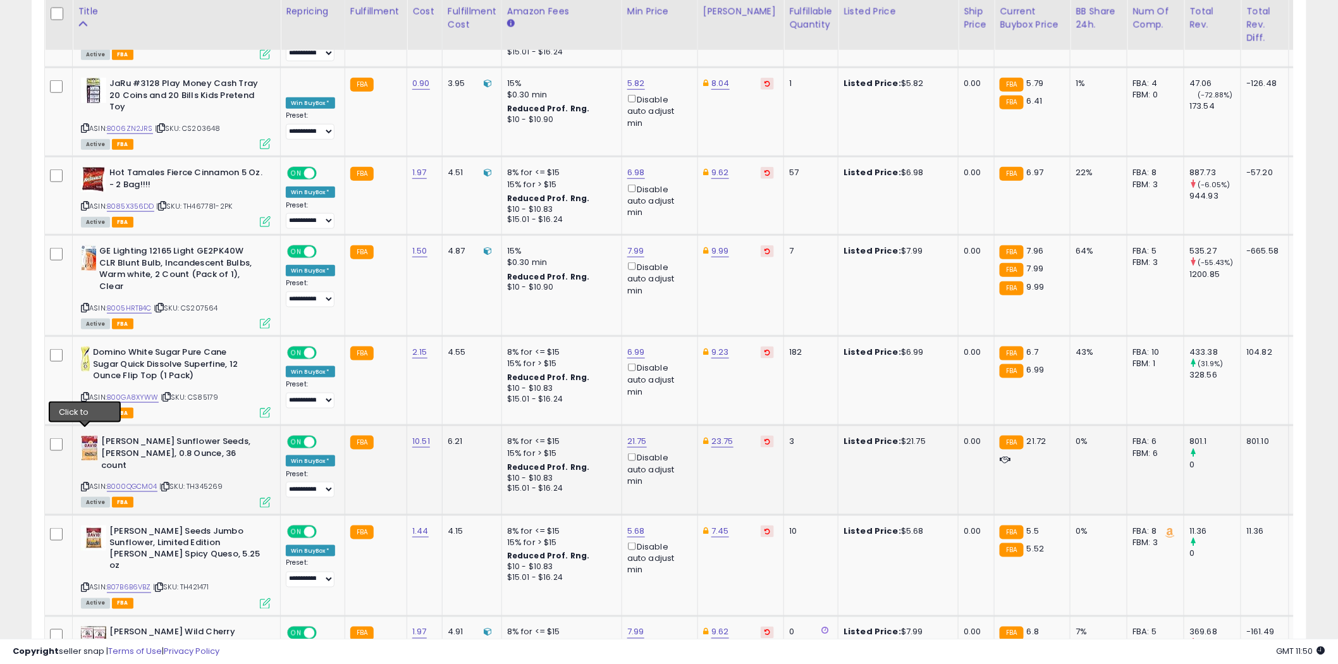
click at [85, 483] on icon at bounding box center [85, 486] width 8 height 7
click at [641, 435] on link "21.75" at bounding box center [637, 441] width 20 height 13
type input "*****"
click at [674, 359] on icon "submit" at bounding box center [670, 356] width 8 height 8
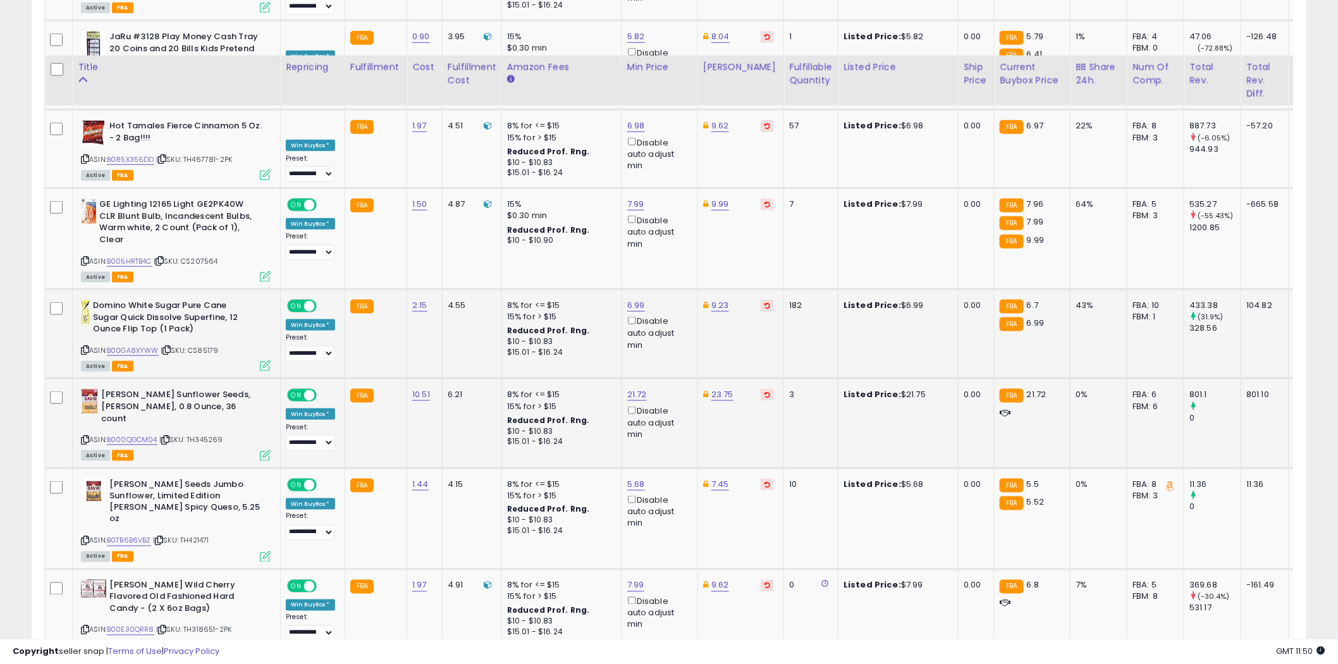
scroll to position [2600, 0]
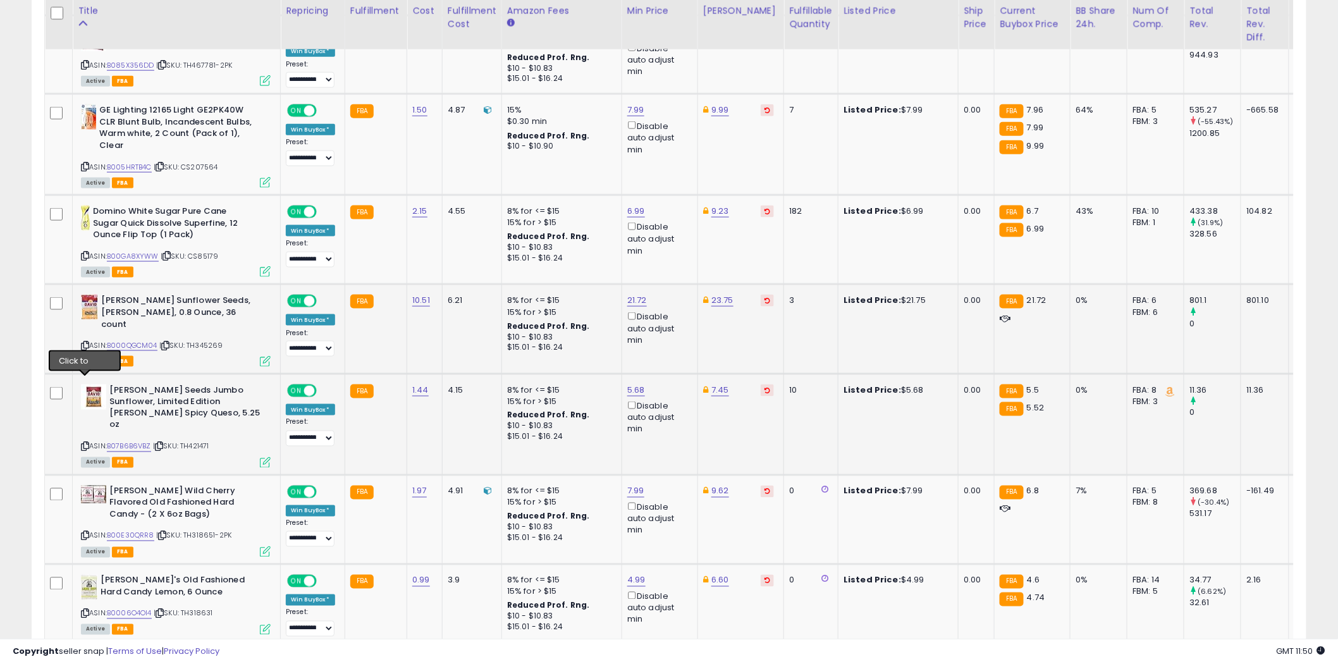
click at [84, 443] on icon at bounding box center [85, 446] width 8 height 7
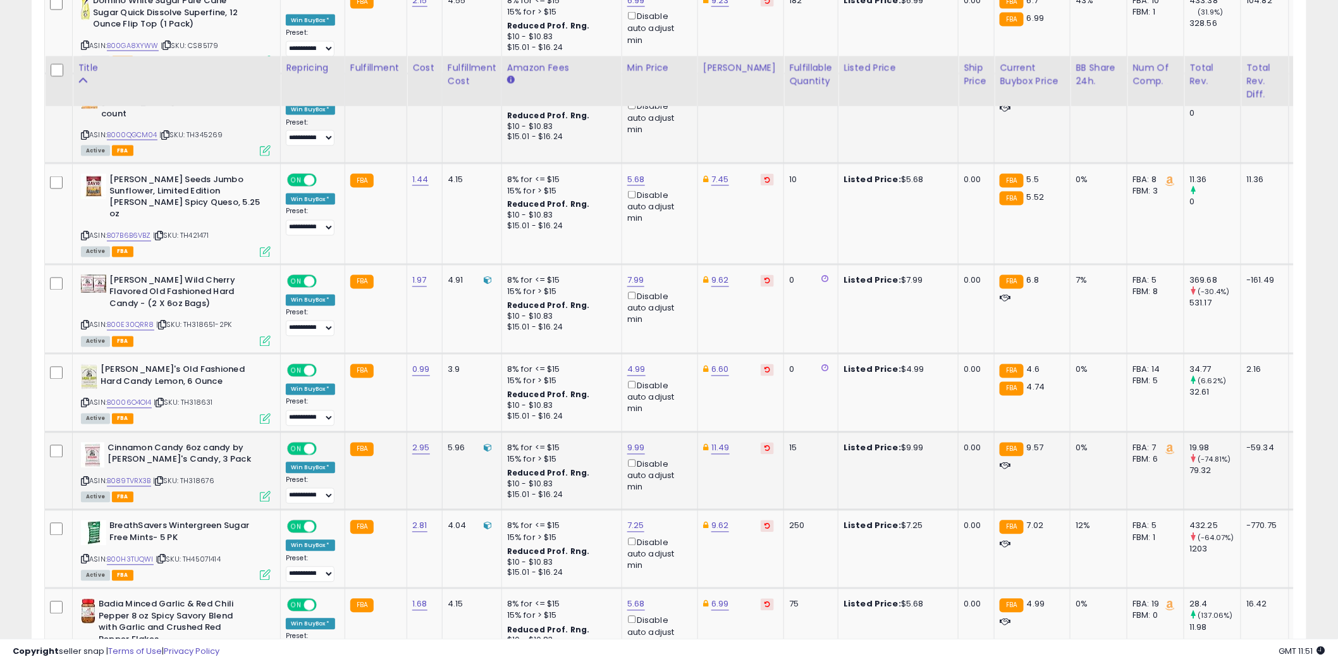
scroll to position [2881, 0]
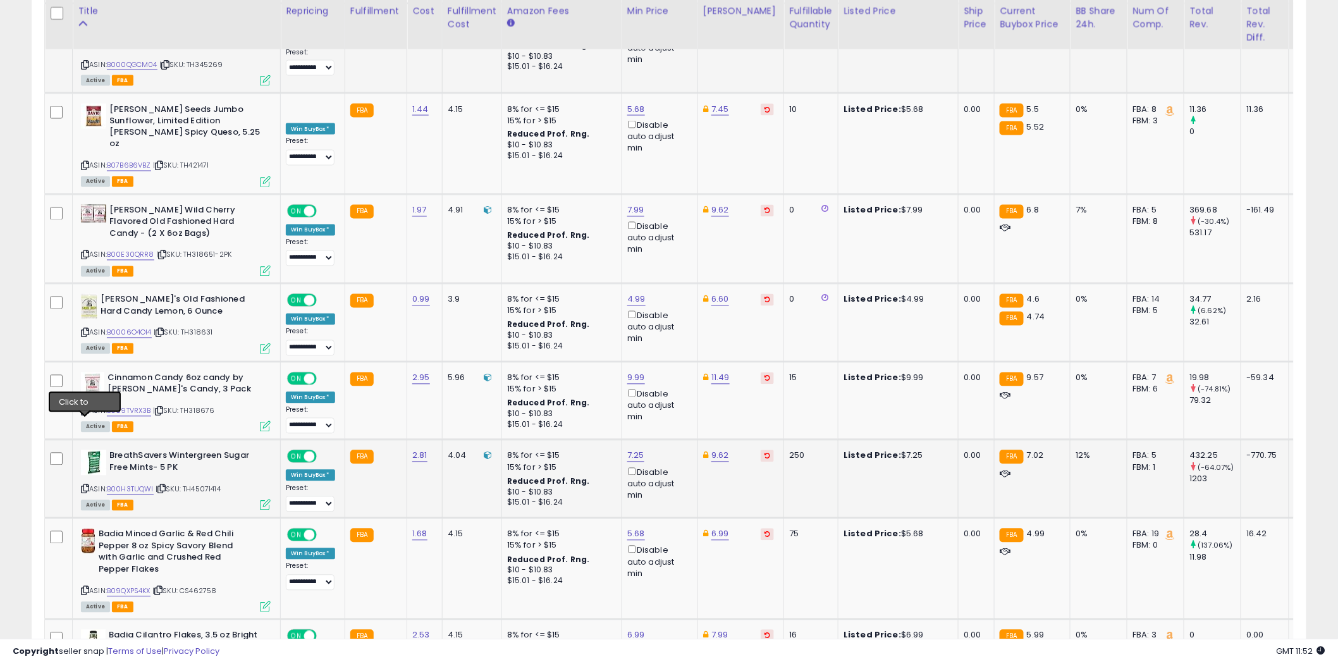
click at [86, 486] on icon at bounding box center [85, 489] width 8 height 7
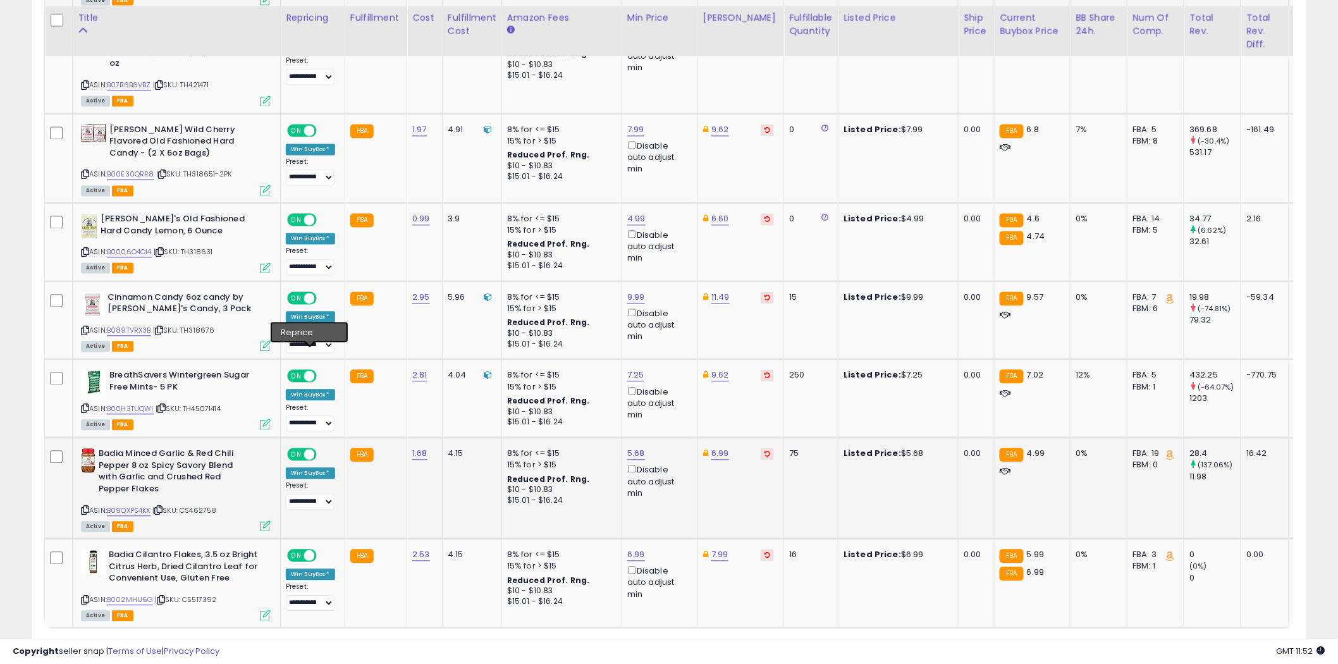
scroll to position [2968, 0]
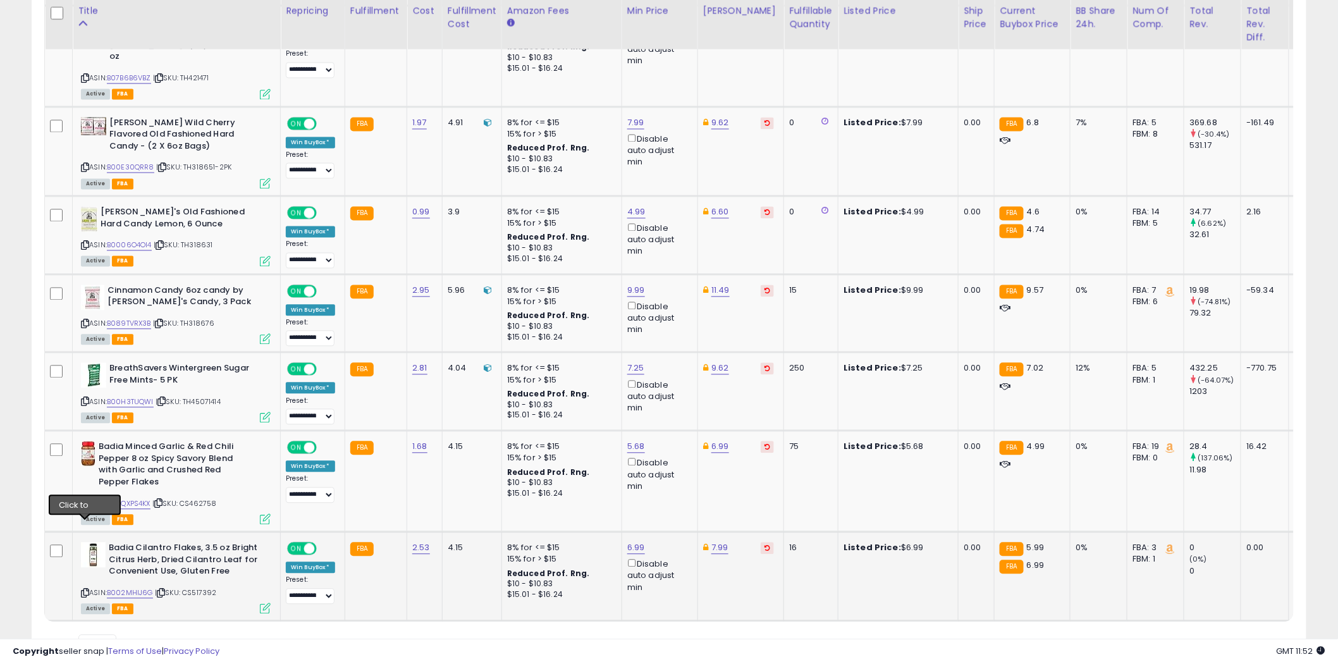
click at [85, 590] on icon at bounding box center [85, 593] width 8 height 7
click at [146, 588] on link "B002MHIJ6G" at bounding box center [130, 593] width 46 height 11
